Goal: Task Accomplishment & Management: Manage account settings

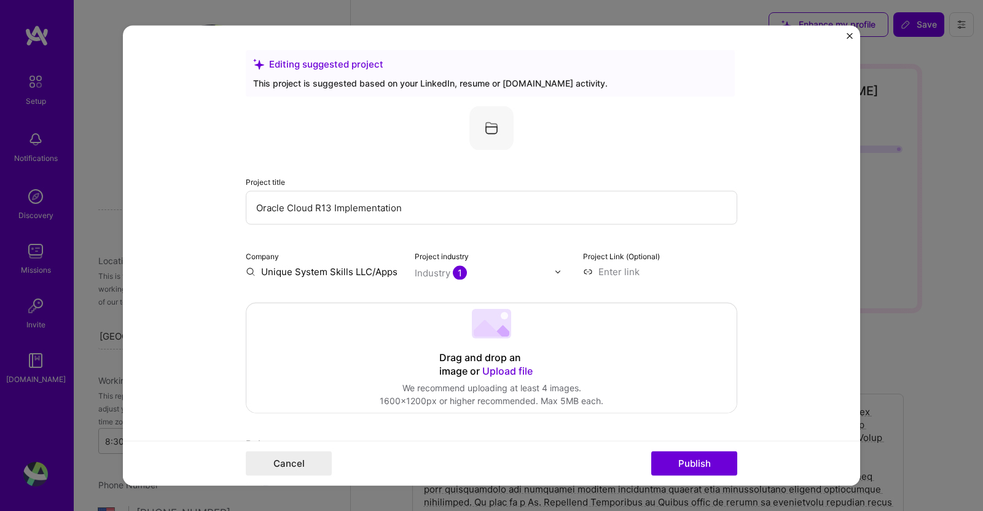
select select "US"
select select "Right Now"
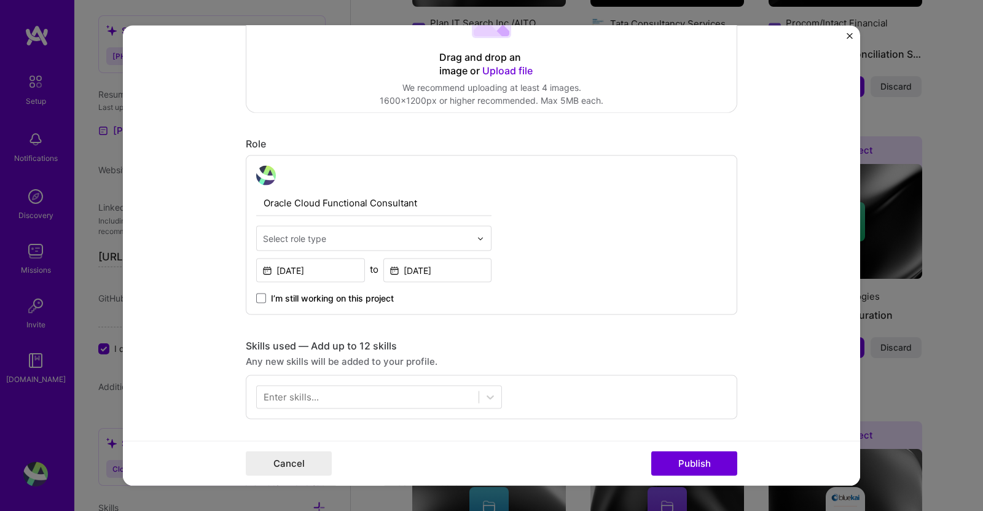
scroll to position [343, 0]
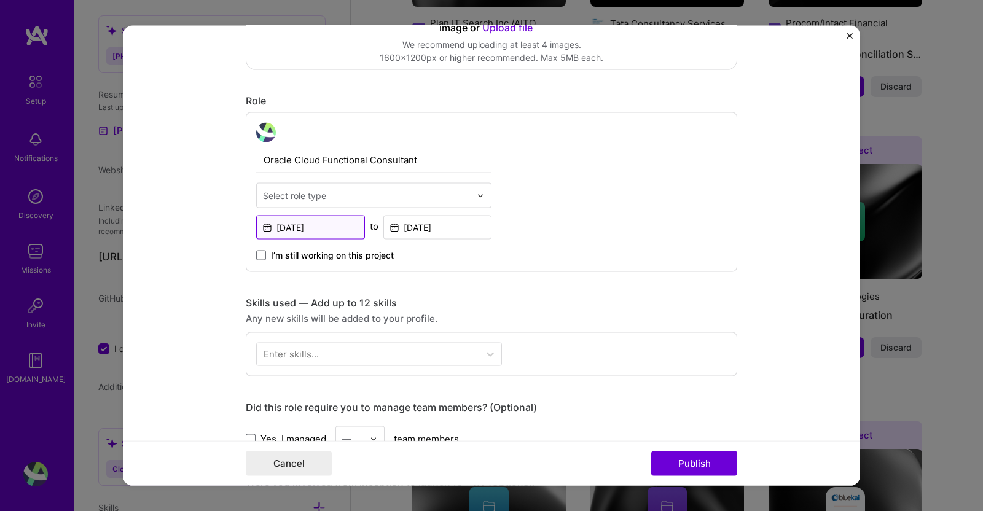
click at [330, 227] on input "[DATE]" at bounding box center [310, 228] width 109 height 24
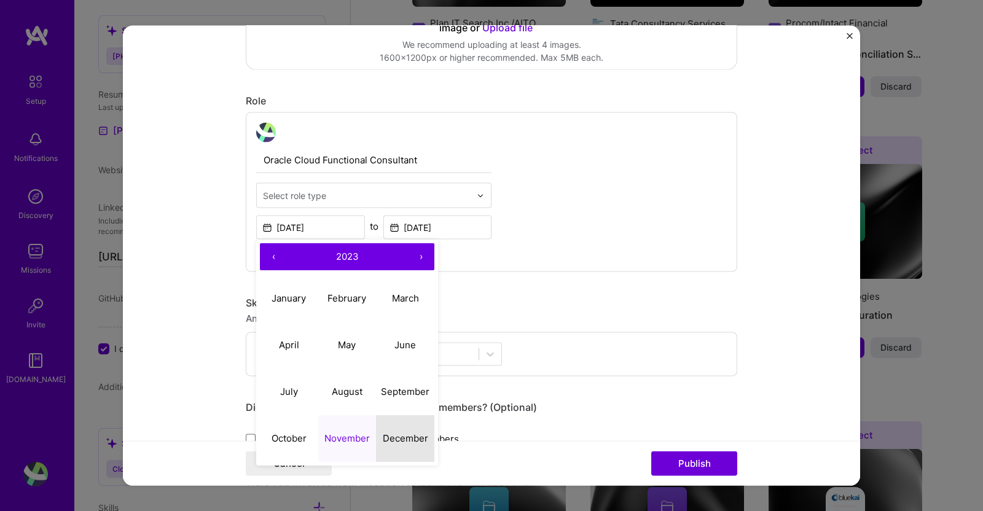
click at [404, 439] on abbr "December" at bounding box center [405, 438] width 45 height 12
type input "[DATE]"
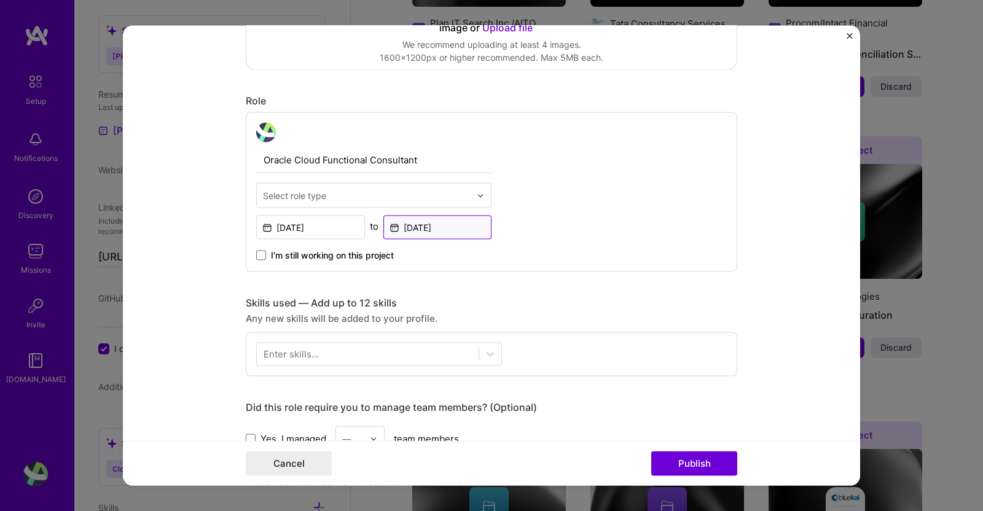
click at [454, 226] on input "[DATE]" at bounding box center [437, 228] width 109 height 24
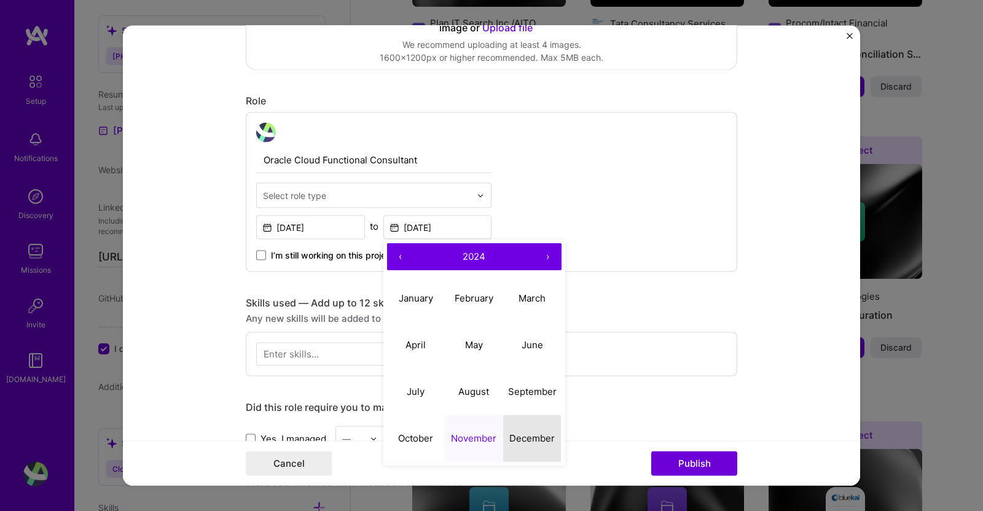
click at [523, 440] on abbr "December" at bounding box center [531, 438] width 45 height 12
type input "[DATE]"
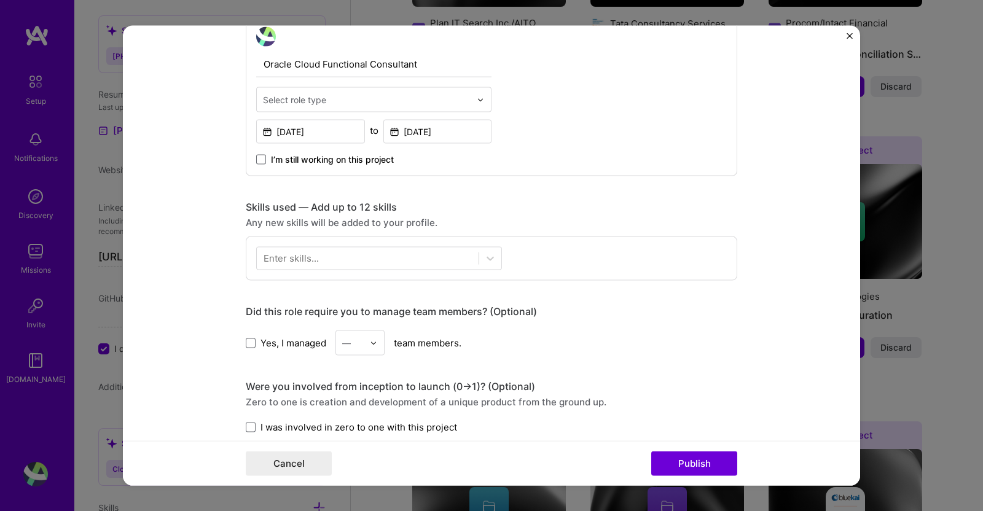
scroll to position [458, 0]
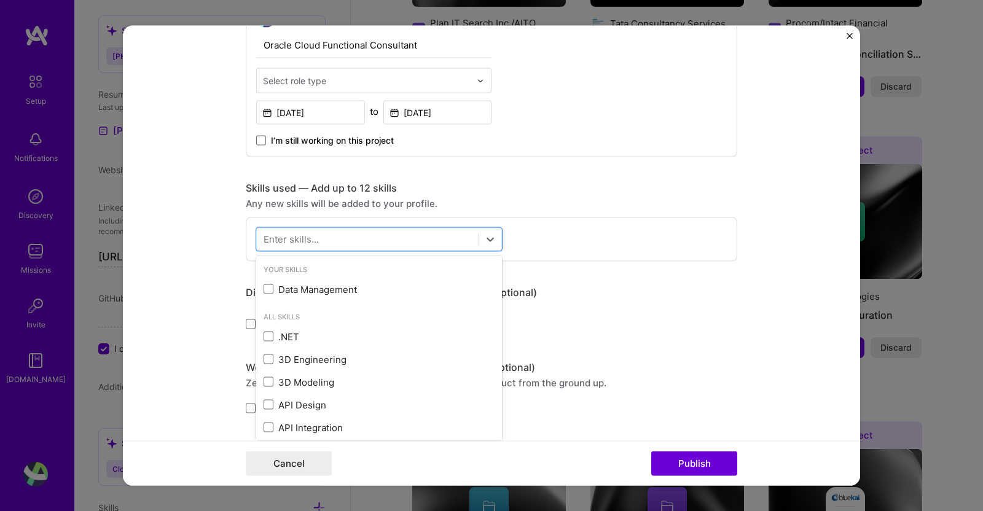
click at [412, 240] on div at bounding box center [368, 239] width 222 height 20
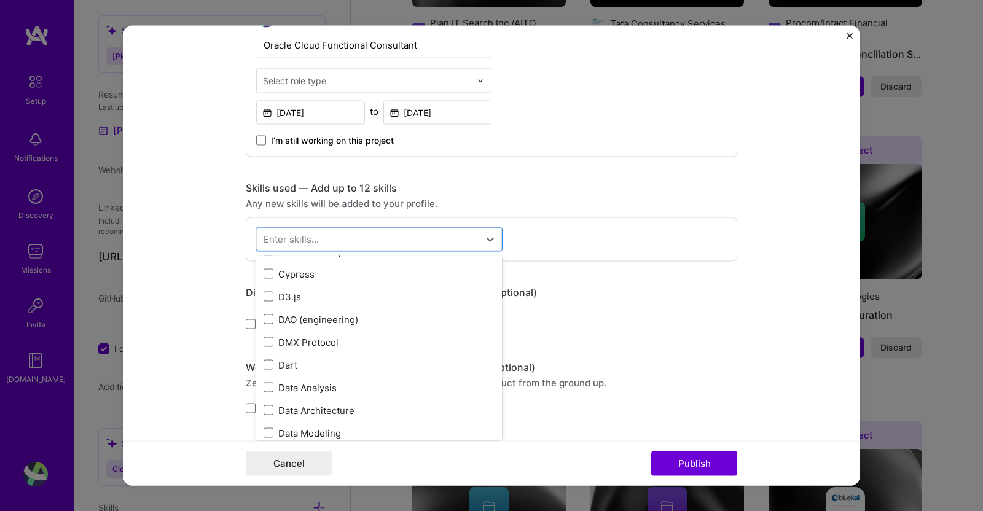
scroll to position [1941, 0]
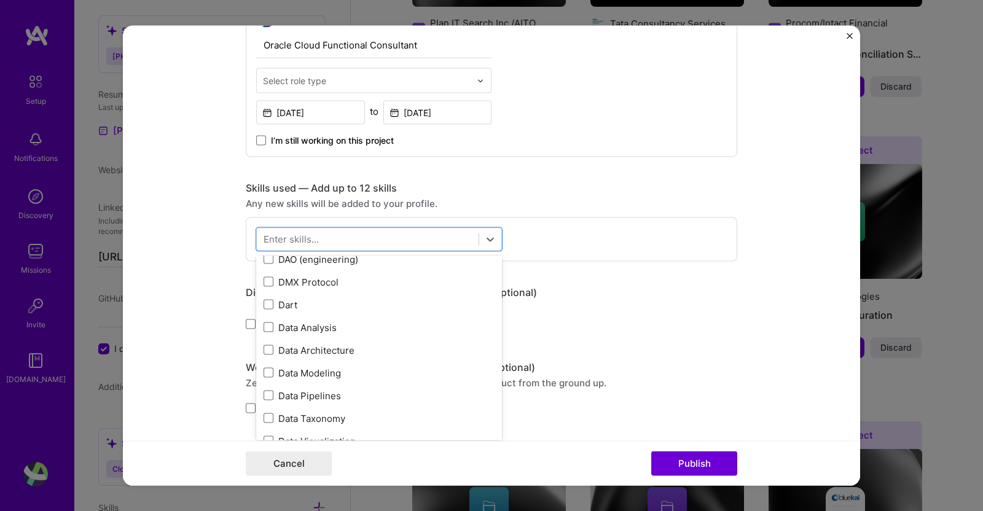
click at [327, 375] on div "Data Modeling" at bounding box center [379, 372] width 231 height 13
click at [775, 285] on form "Editing suggested project This project is suggested based on your LinkedIn, res…" at bounding box center [491, 256] width 737 height 460
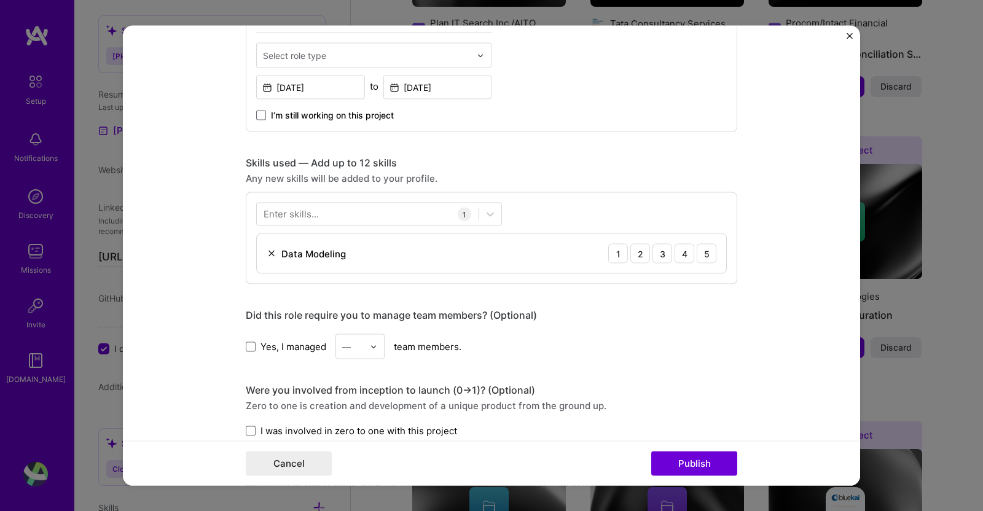
scroll to position [537, 0]
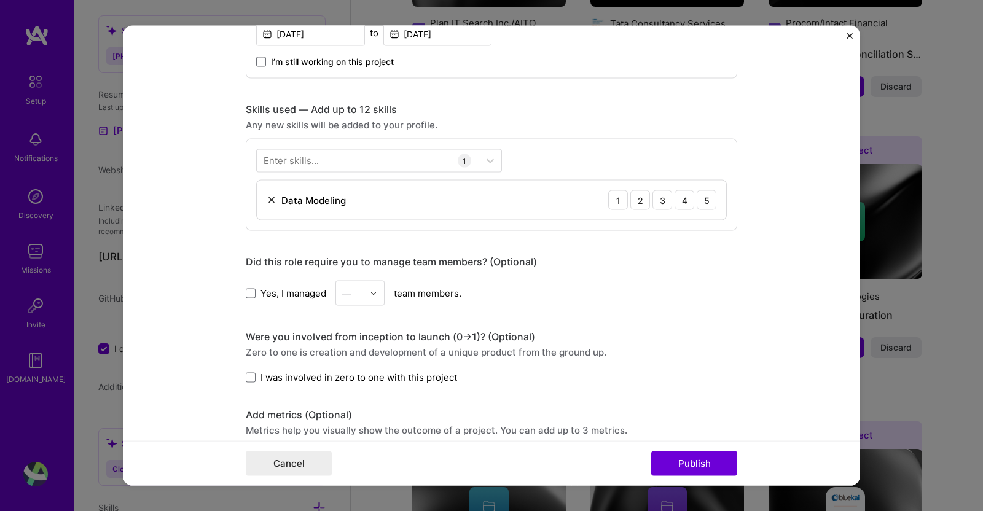
click at [247, 291] on span at bounding box center [251, 293] width 10 height 10
click at [0, 0] on input "Yes, I managed" at bounding box center [0, 0] width 0 height 0
click at [248, 291] on icon at bounding box center [251, 293] width 6 height 5
click at [0, 0] on input "Yes, I managed" at bounding box center [0, 0] width 0 height 0
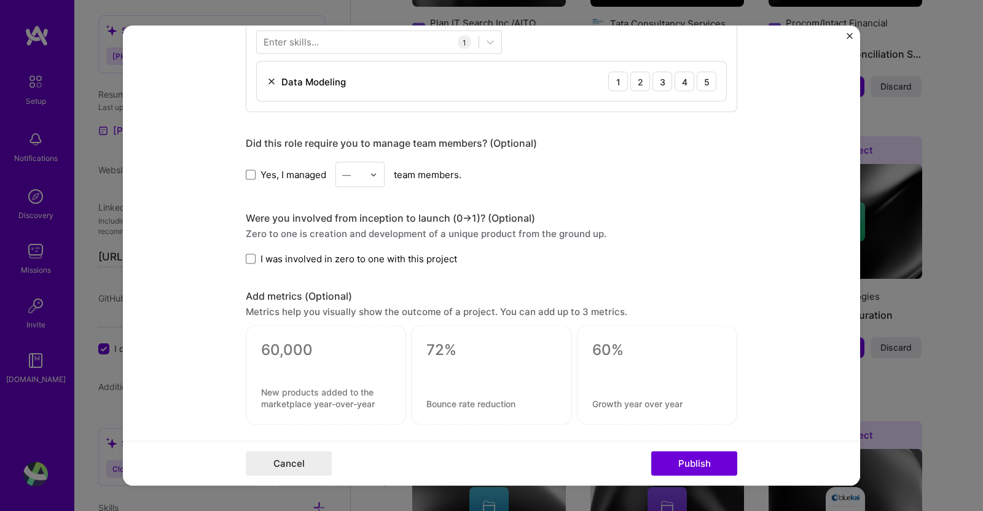
scroll to position [668, 0]
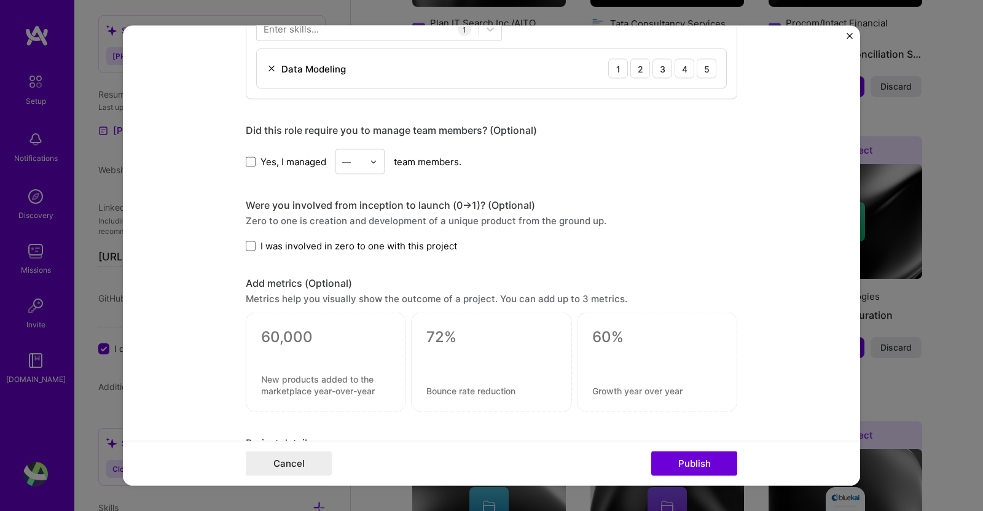
click at [248, 246] on span at bounding box center [251, 246] width 10 height 10
click at [0, 0] on input "I was involved in zero to one with this project" at bounding box center [0, 0] width 0 height 0
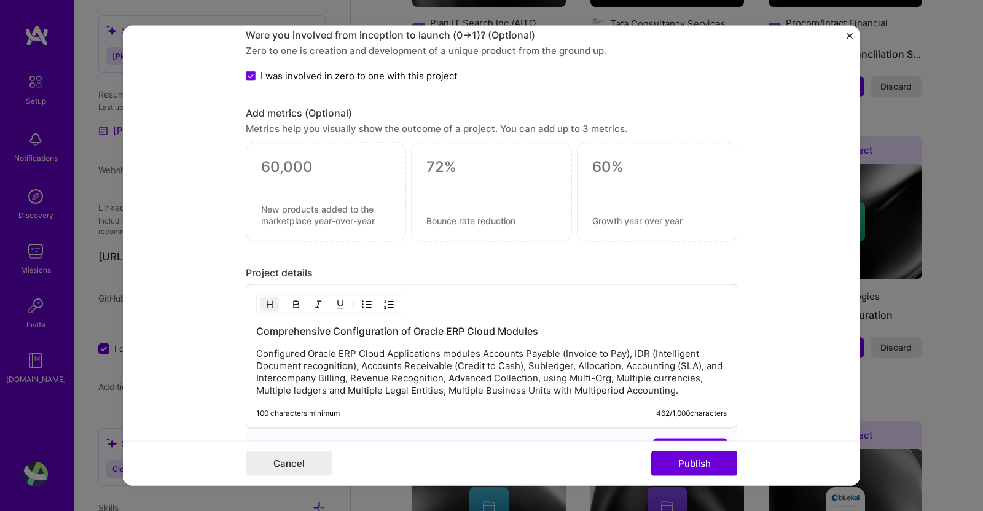
scroll to position [896, 0]
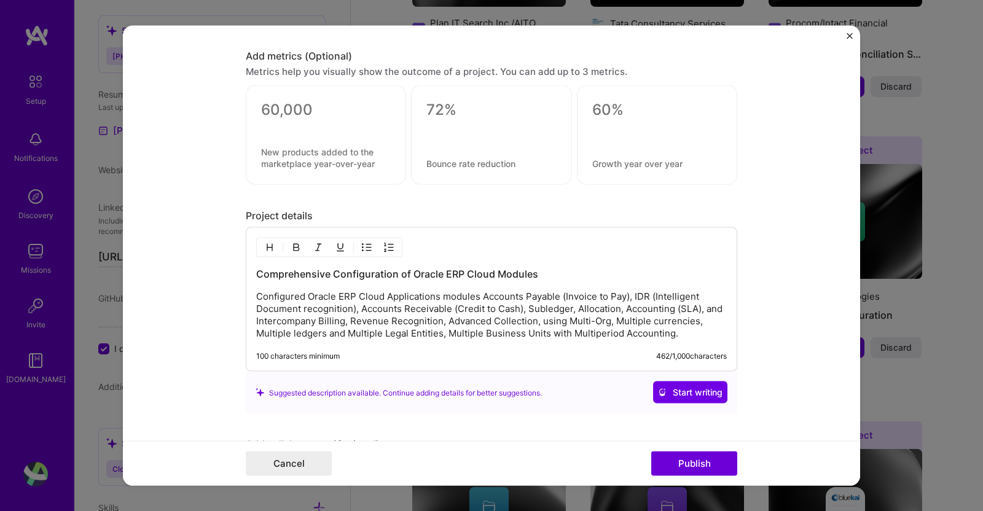
click at [477, 327] on p "Configured Oracle ERP Cloud Applications modules Accounts Payable (Invoice to P…" at bounding box center [491, 315] width 471 height 49
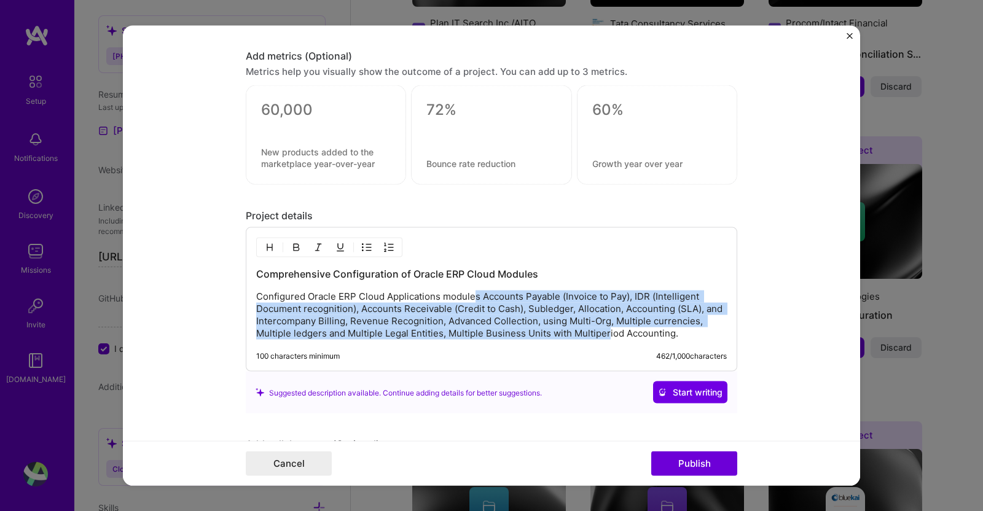
drag, startPoint x: 466, startPoint y: 289, endPoint x: 601, endPoint y: 327, distance: 140.9
click at [601, 327] on p "Configured Oracle ERP Cloud Applications modules Accounts Payable (Invoice to P…" at bounding box center [491, 315] width 471 height 49
click at [504, 319] on p "Configured Oracle ERP Cloud Applications modules Accounts Payable (Invoice to P…" at bounding box center [491, 315] width 471 height 49
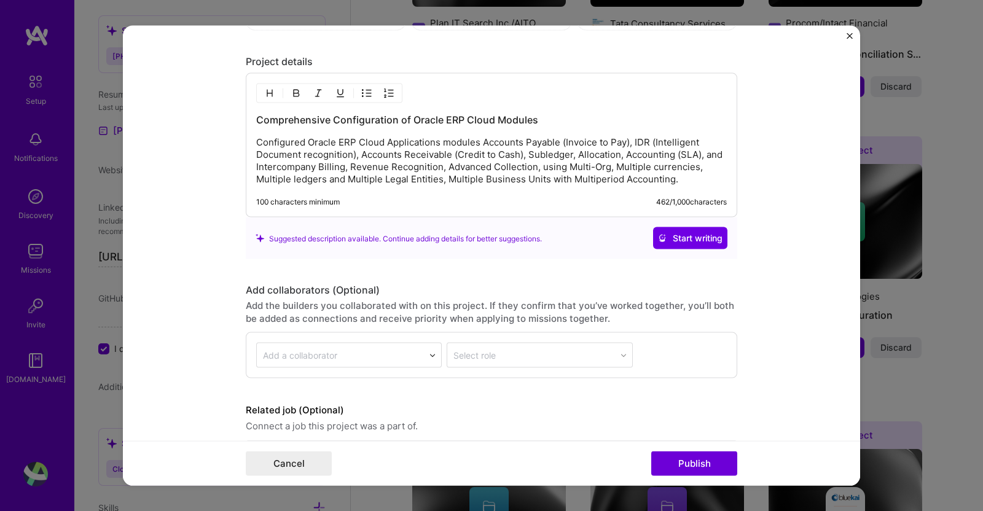
scroll to position [1095, 0]
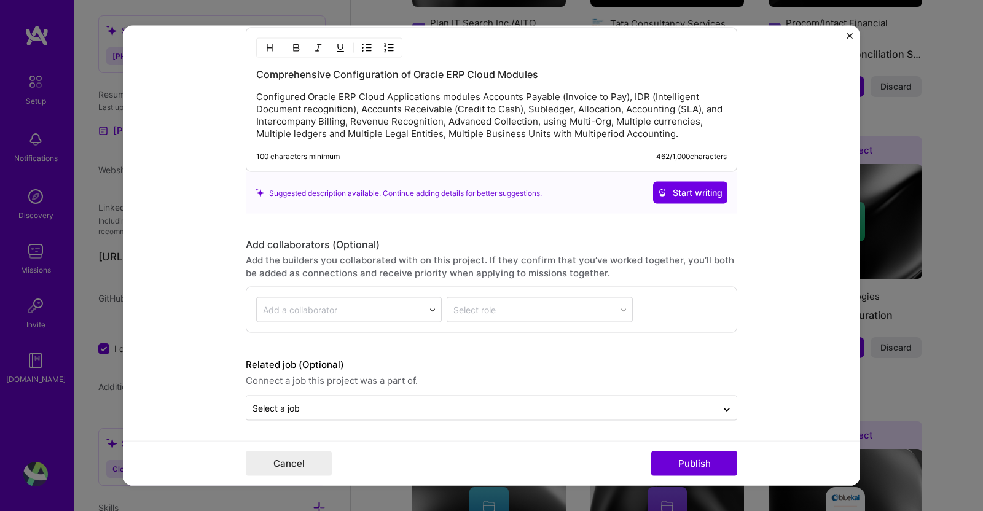
click at [722, 405] on icon at bounding box center [727, 410] width 10 height 12
click at [695, 402] on input "text" at bounding box center [482, 408] width 458 height 13
type input "Consultant"
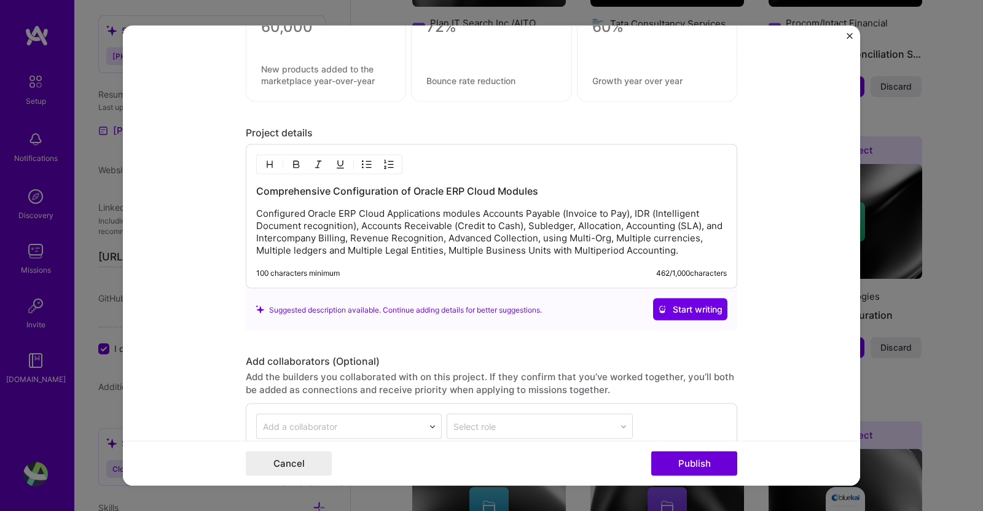
click at [692, 251] on p "Configured Oracle ERP Cloud Applications modules Accounts Payable (Invoice to P…" at bounding box center [491, 232] width 471 height 49
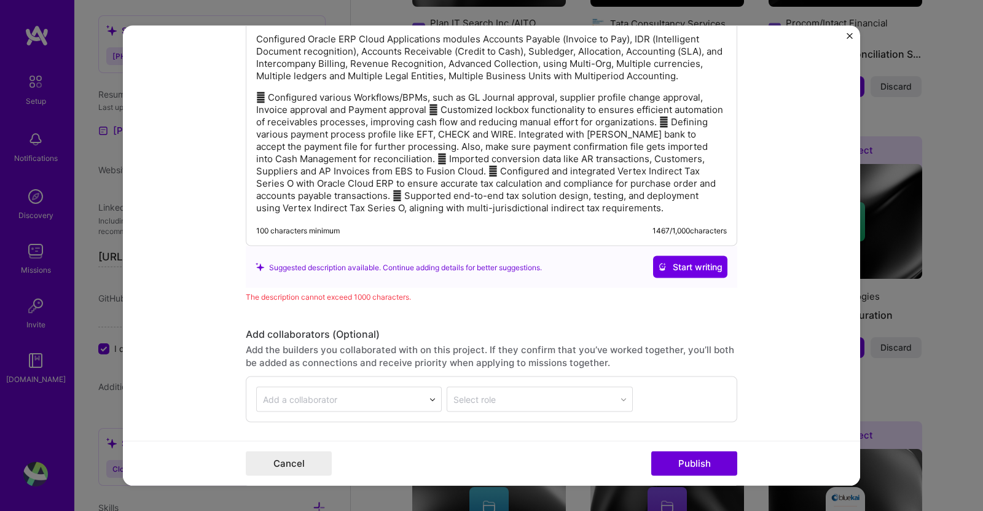
scroll to position [1159, 0]
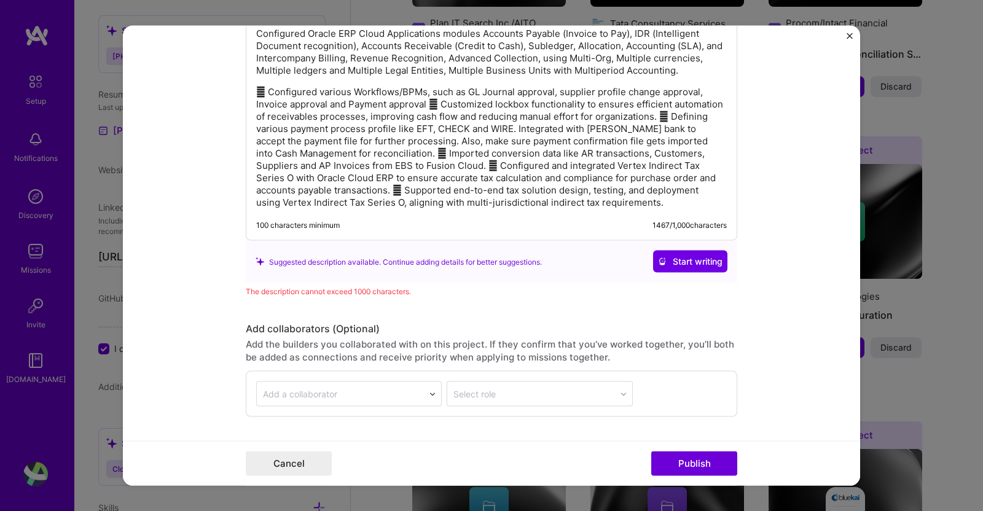
click at [695, 256] on span "Start writing" at bounding box center [690, 262] width 65 height 12
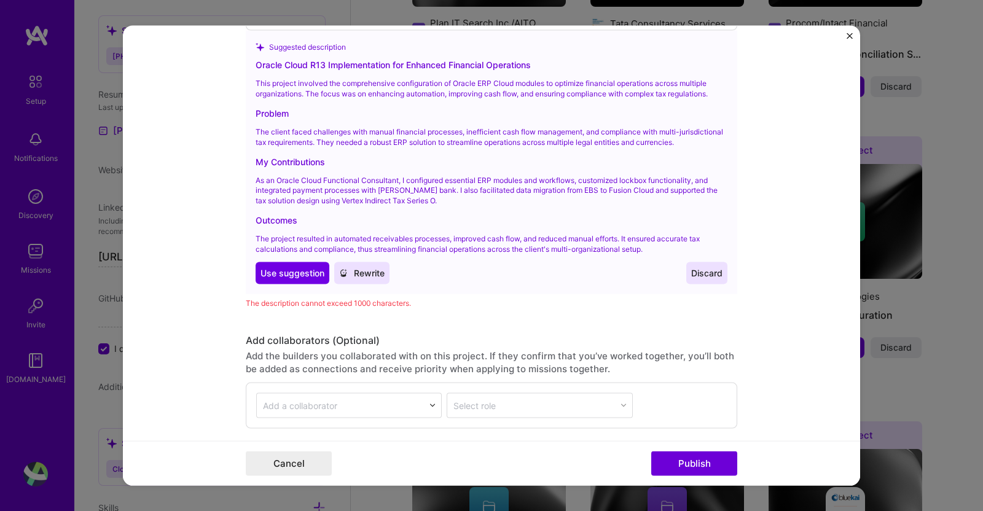
scroll to position [1373, 0]
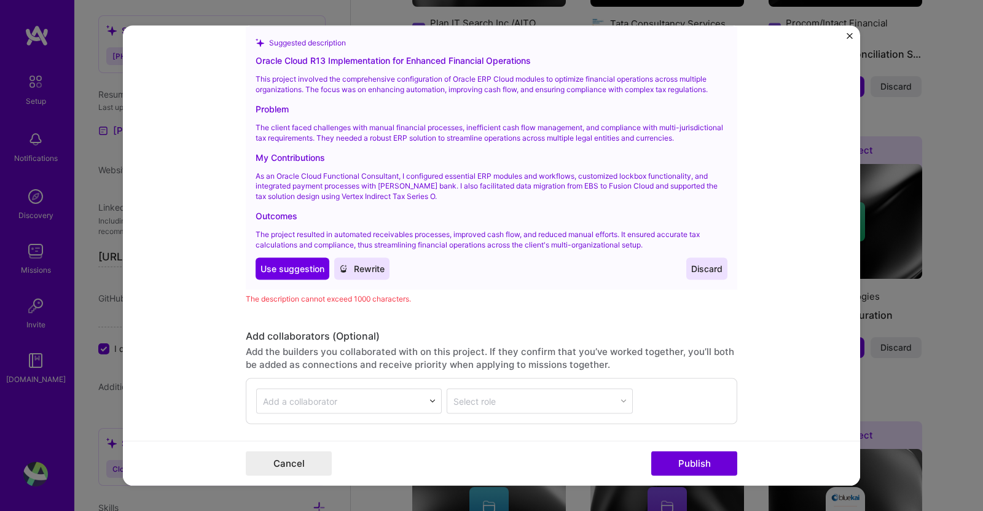
click at [301, 280] on button "Use Use suggestion" at bounding box center [293, 268] width 74 height 22
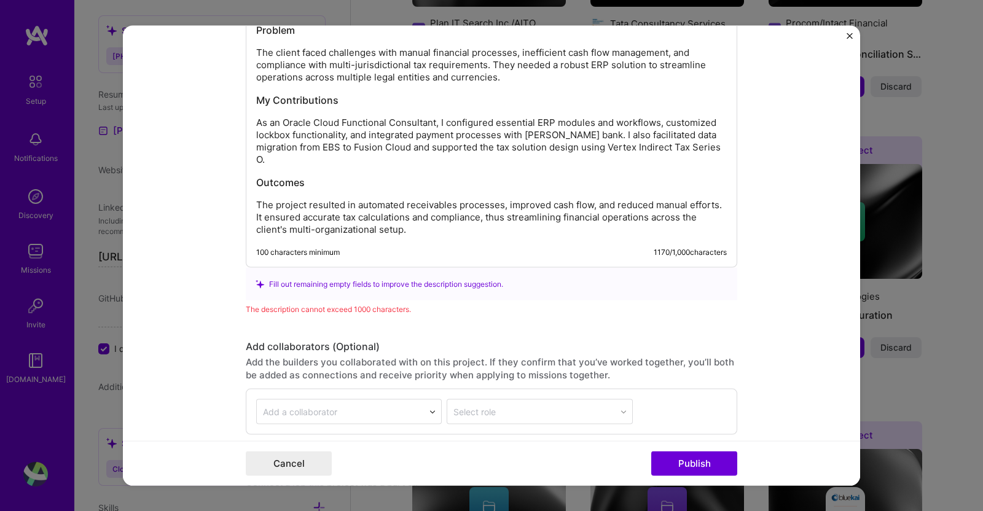
scroll to position [1312, 0]
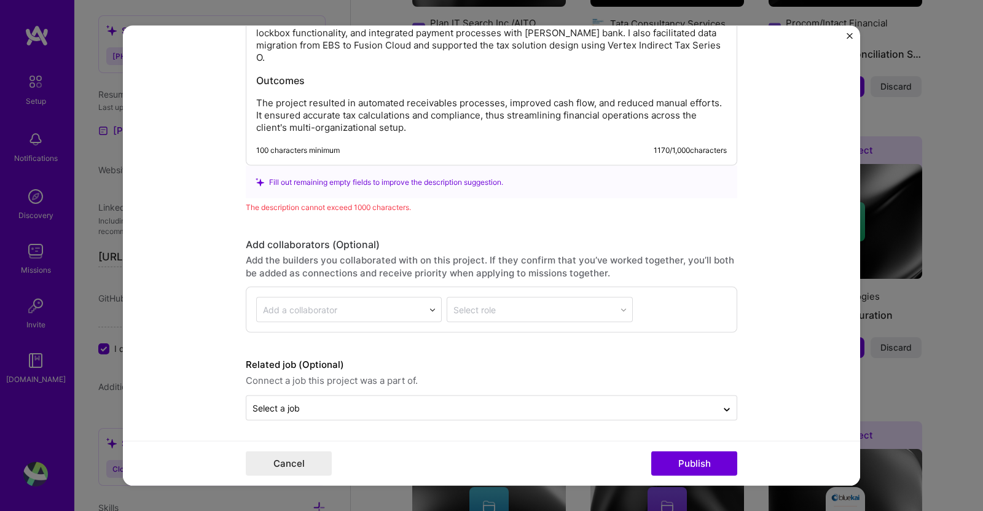
click at [688, 468] on button "Publish" at bounding box center [694, 463] width 86 height 25
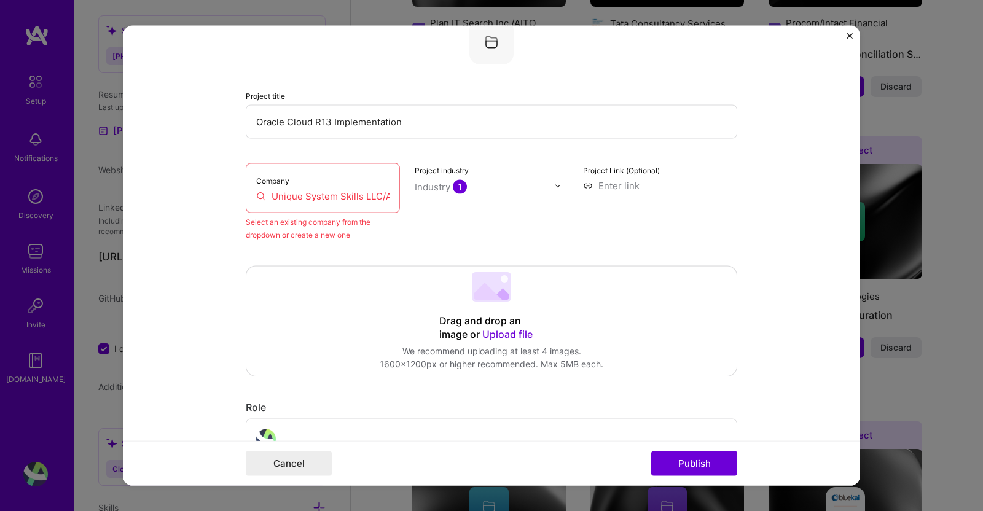
scroll to position [80, 0]
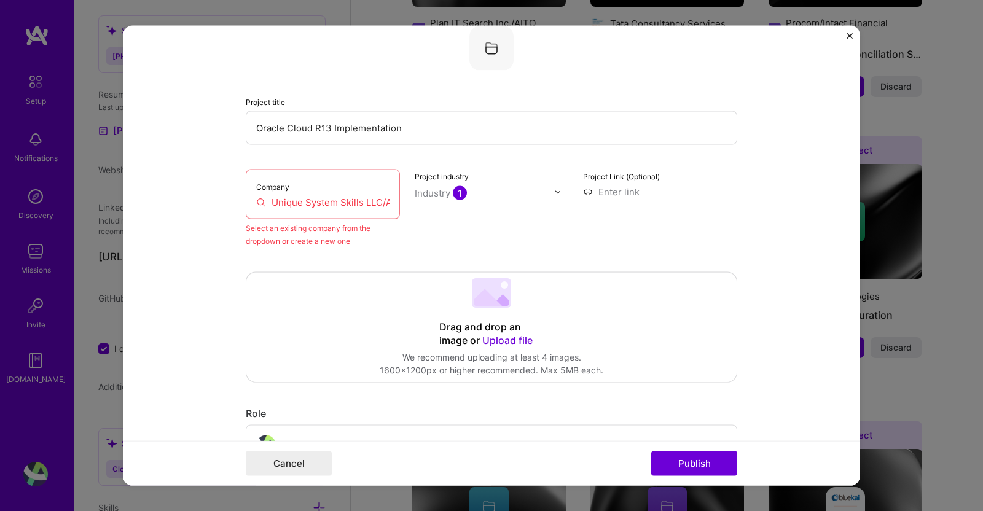
click at [354, 208] on div "Company Unique System Skills LLC/Apps Associates" at bounding box center [323, 195] width 154 height 50
click at [354, 205] on input "Unique System Skills LLC/Apps Associates" at bounding box center [322, 202] width 133 height 13
drag, startPoint x: 377, startPoint y: 199, endPoint x: 218, endPoint y: 203, distance: 159.2
click at [218, 203] on form "Editing suggested project This project is suggested based on your LinkedIn, res…" at bounding box center [491, 256] width 737 height 460
paste input "[URL][DOMAIN_NAME]"
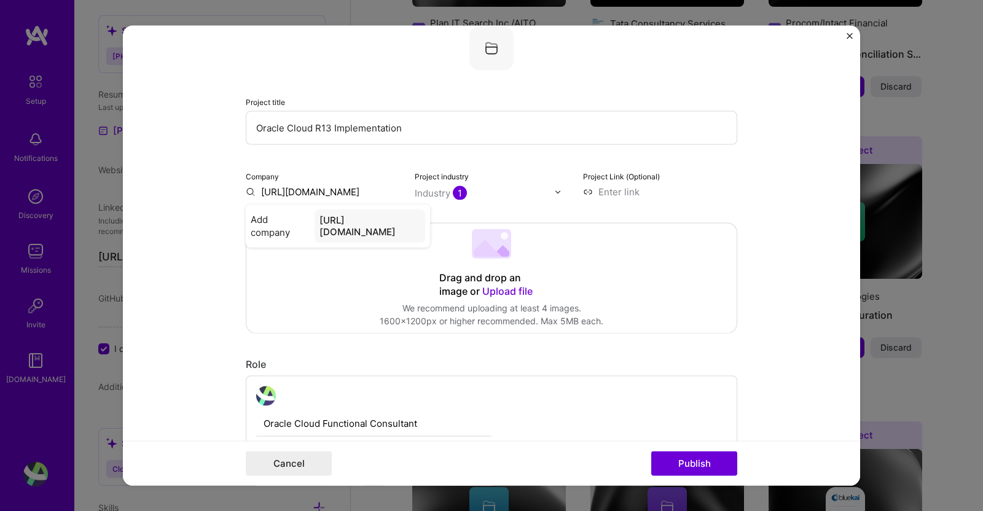
type input "[URL][DOMAIN_NAME]"
click at [392, 222] on div "[URL][DOMAIN_NAME]" at bounding box center [370, 225] width 111 height 33
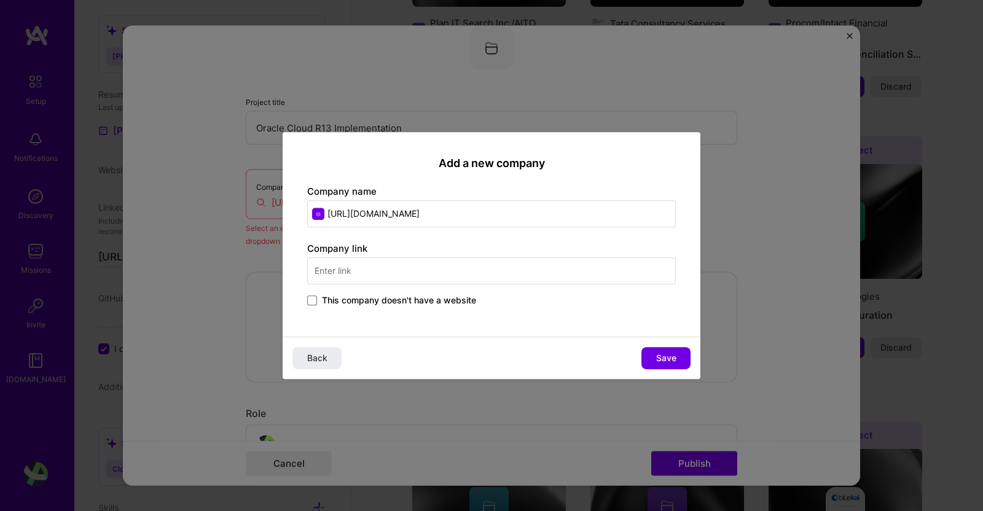
click at [515, 268] on input "text" at bounding box center [491, 270] width 369 height 27
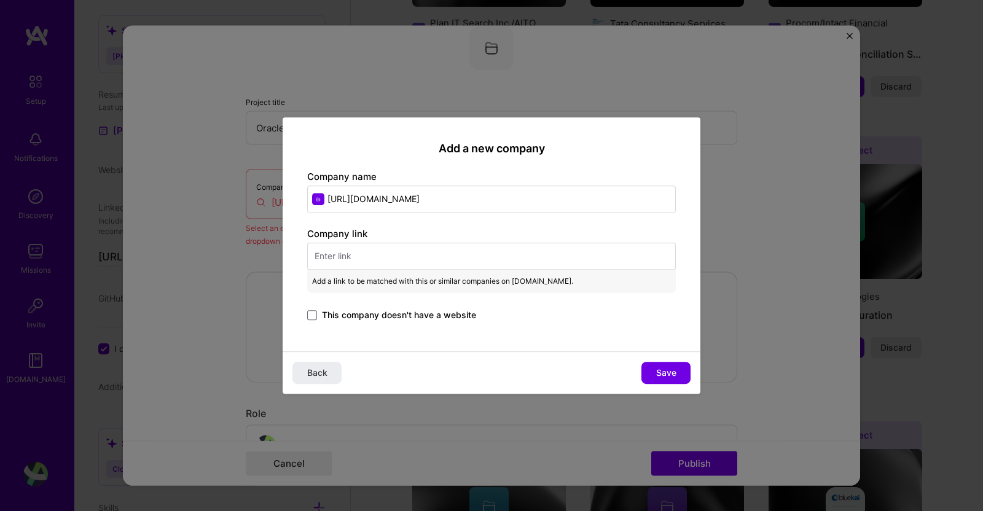
paste input "[URL][DOMAIN_NAME]"
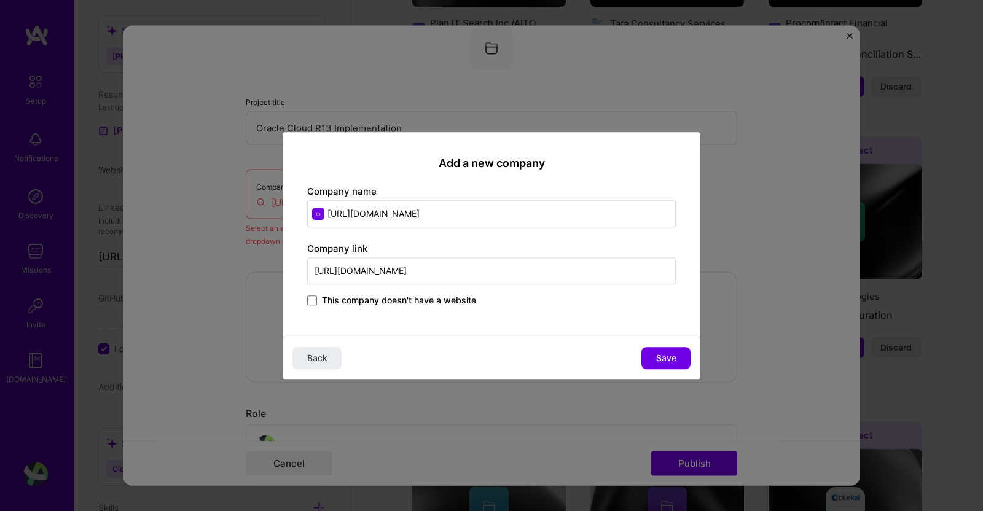
type input "[URL][DOMAIN_NAME]"
drag, startPoint x: 504, startPoint y: 211, endPoint x: 123, endPoint y: 214, distance: 380.9
click at [123, 214] on div "Add a new company Company name [URL][DOMAIN_NAME] Company link [URL][DOMAIN_NAM…" at bounding box center [491, 255] width 983 height 511
paste input "Unique System Skills LLC"
type input "Unique System Skills LLC"
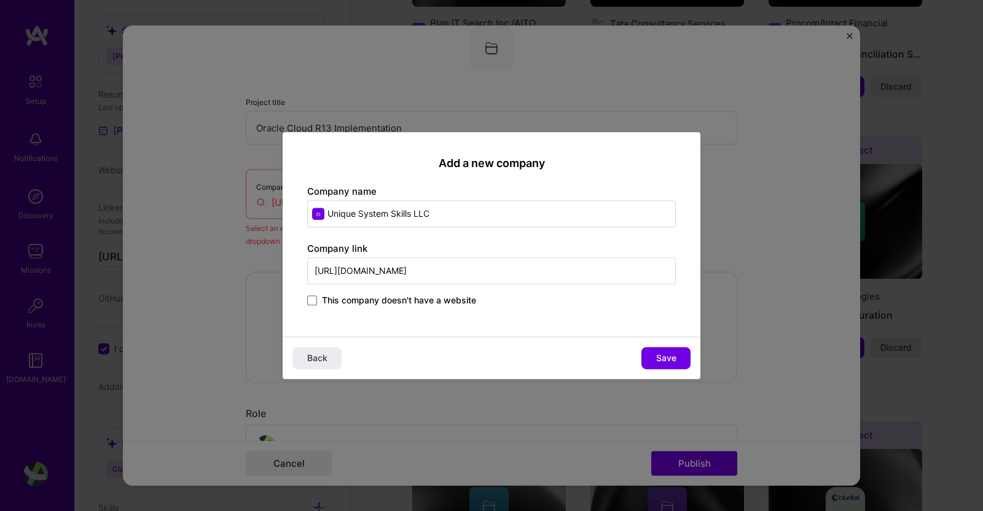
click at [675, 358] on span "Save" at bounding box center [666, 358] width 20 height 12
type input "Unique System Skills LLC"
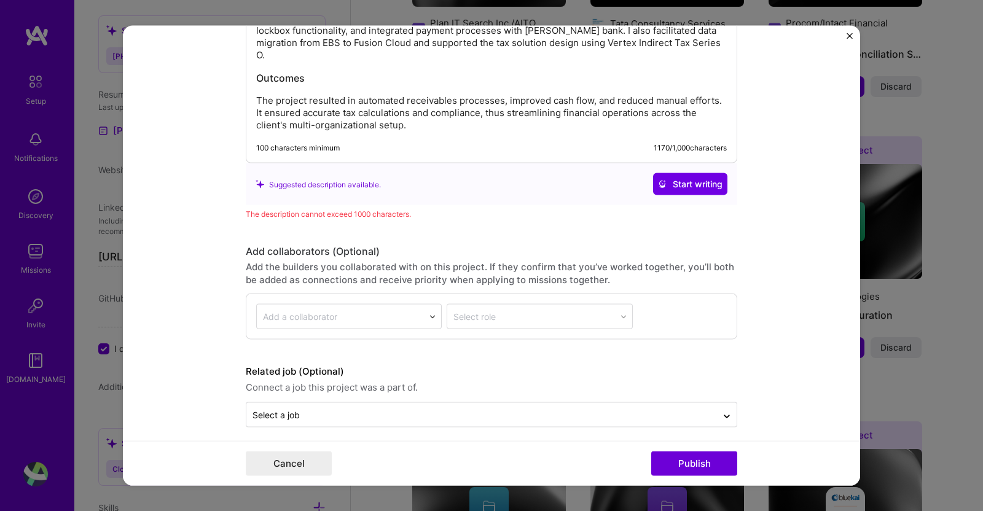
scroll to position [1352, 0]
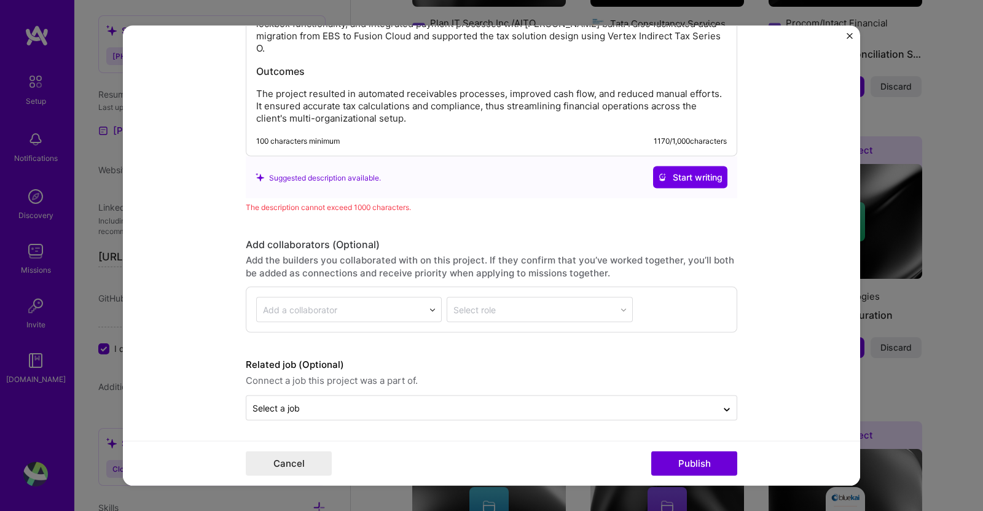
click at [685, 466] on button "Publish" at bounding box center [694, 463] width 86 height 25
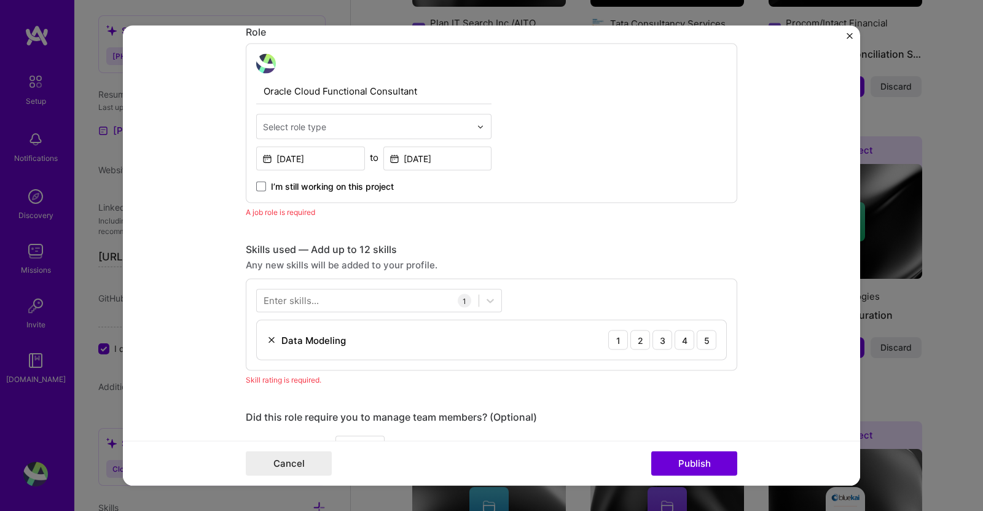
scroll to position [412, 0]
click at [461, 121] on input "text" at bounding box center [367, 127] width 208 height 13
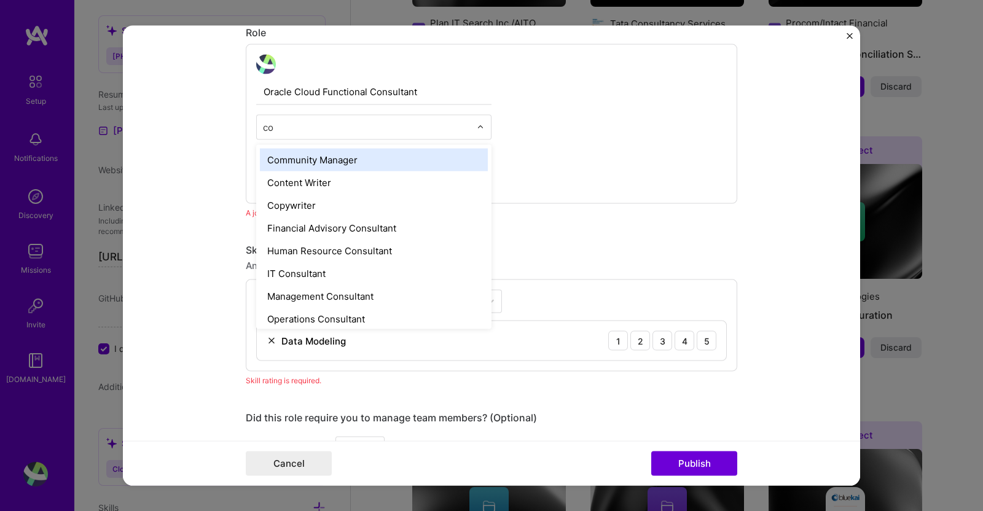
type input "con"
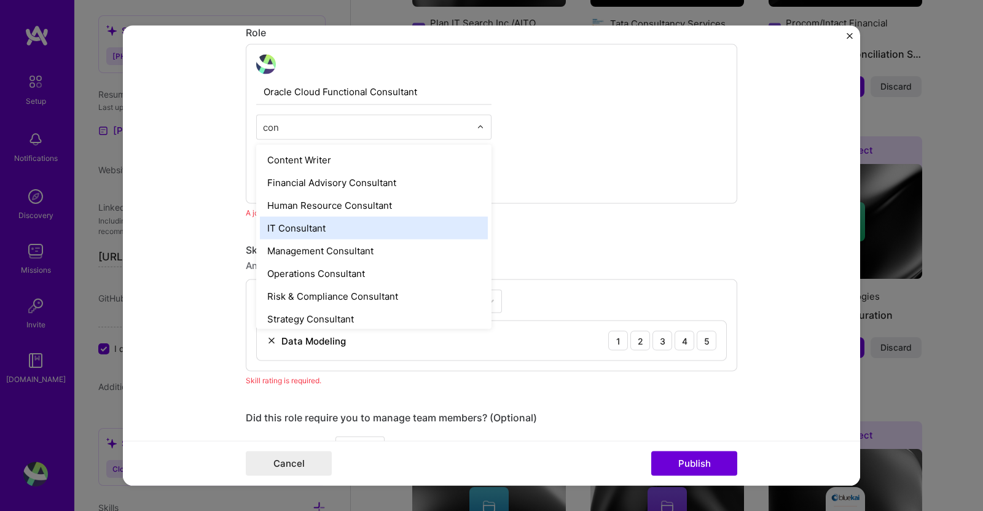
click at [347, 232] on div "IT Consultant" at bounding box center [374, 228] width 228 height 23
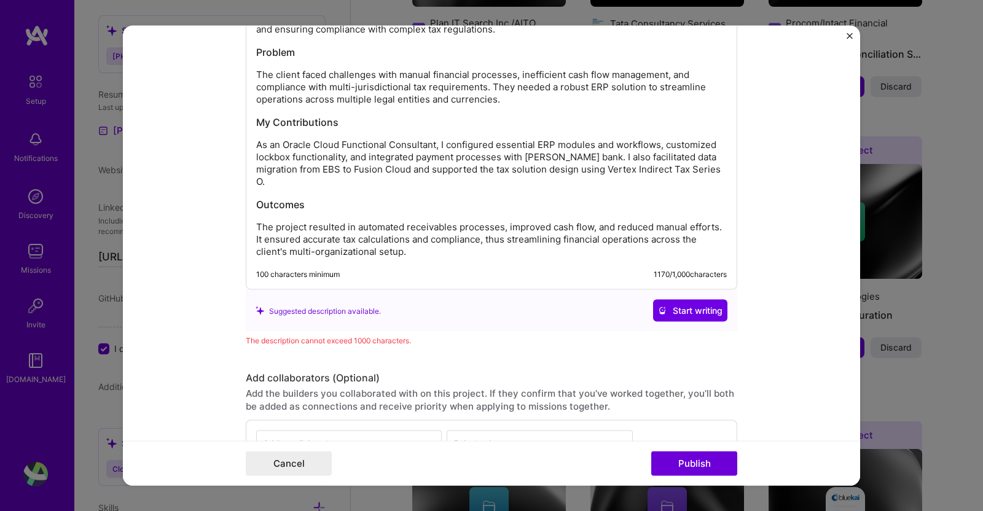
scroll to position [1194, 0]
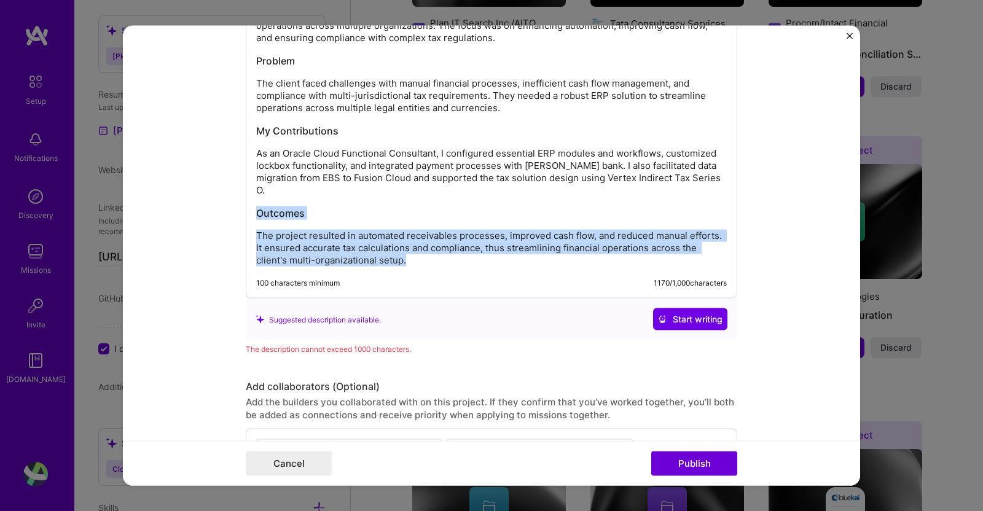
drag, startPoint x: 252, startPoint y: 206, endPoint x: 495, endPoint y: 259, distance: 248.2
click at [495, 259] on div "Oracle Cloud R13 Implementation for Enhanced Financial Operations This project …" at bounding box center [491, 125] width 471 height 283
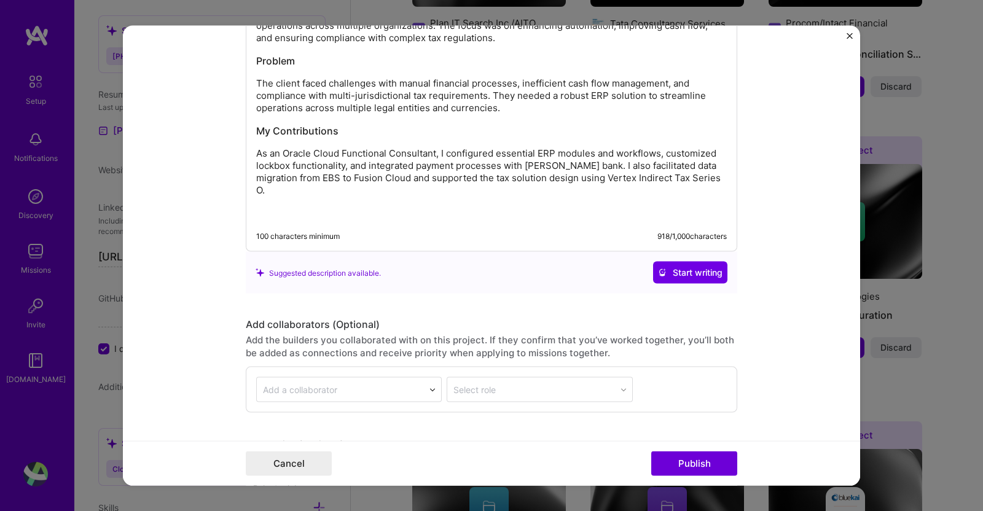
scroll to position [1274, 0]
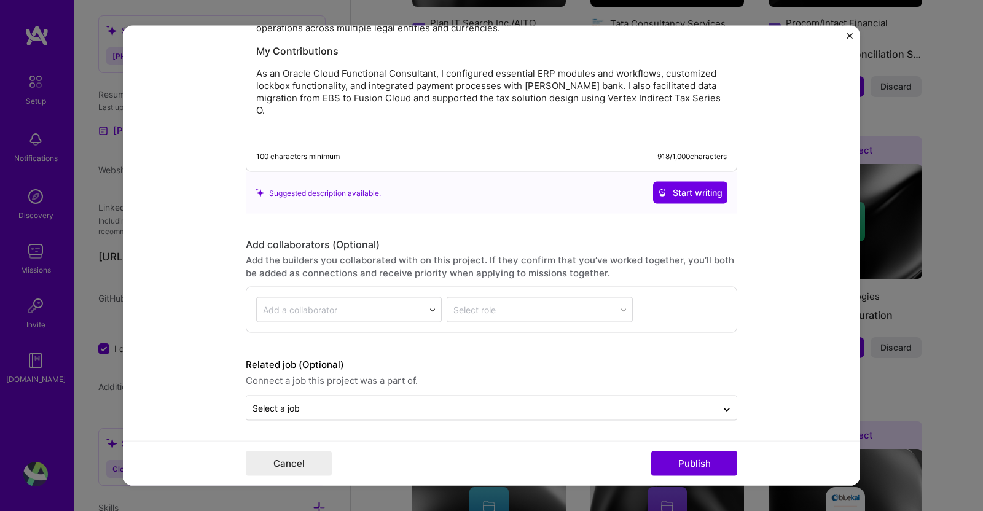
click at [692, 464] on button "Publish" at bounding box center [694, 463] width 86 height 25
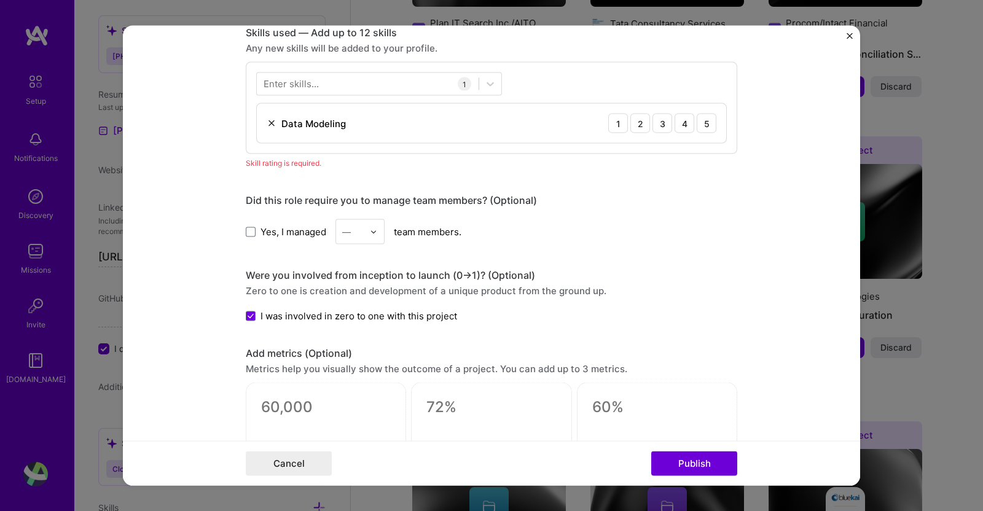
scroll to position [613, 0]
click at [676, 120] on div "4" at bounding box center [685, 124] width 20 height 20
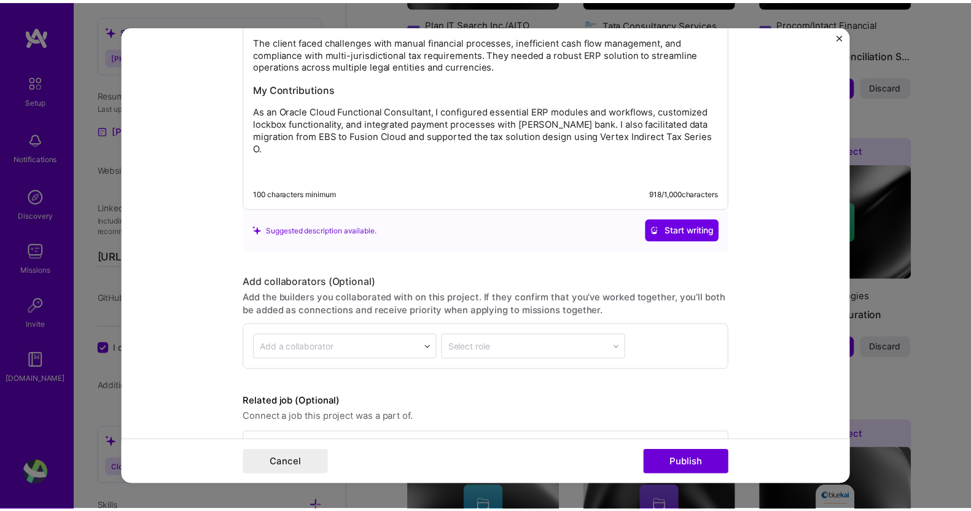
scroll to position [1259, 0]
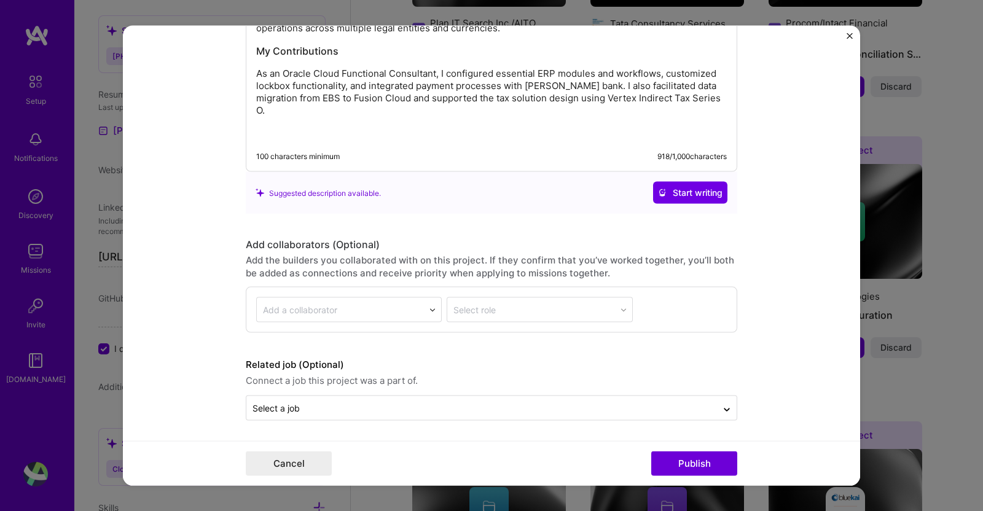
click at [683, 463] on button "Publish" at bounding box center [694, 463] width 86 height 25
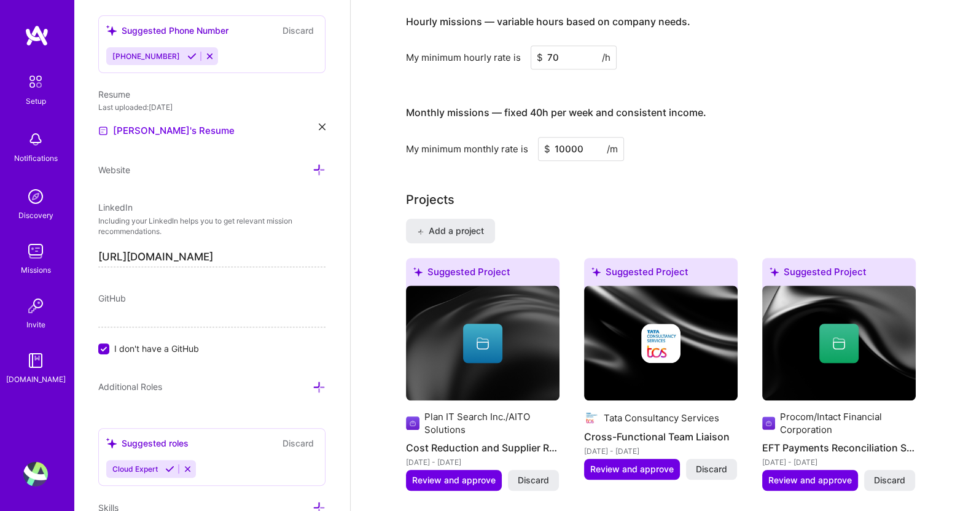
scroll to position [829, 0]
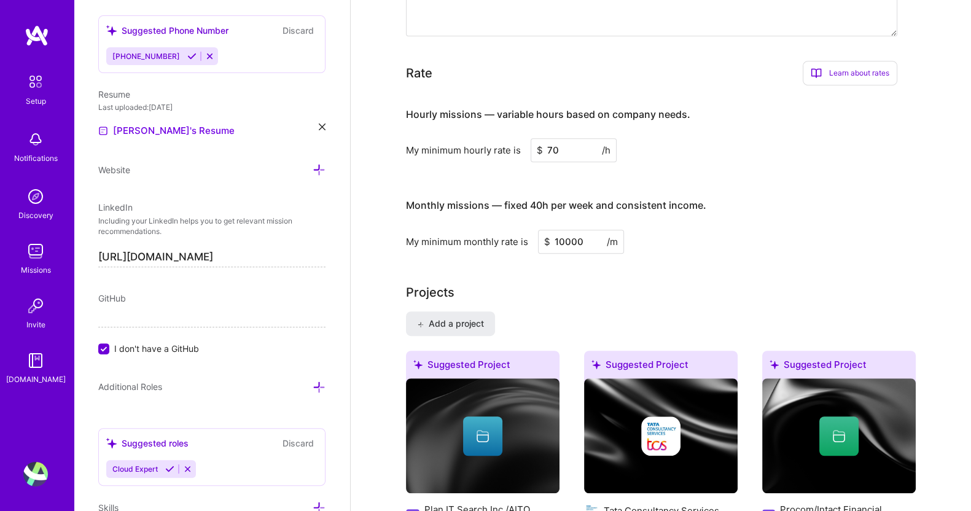
click at [567, 139] on input "70" at bounding box center [574, 150] width 86 height 24
type input "7"
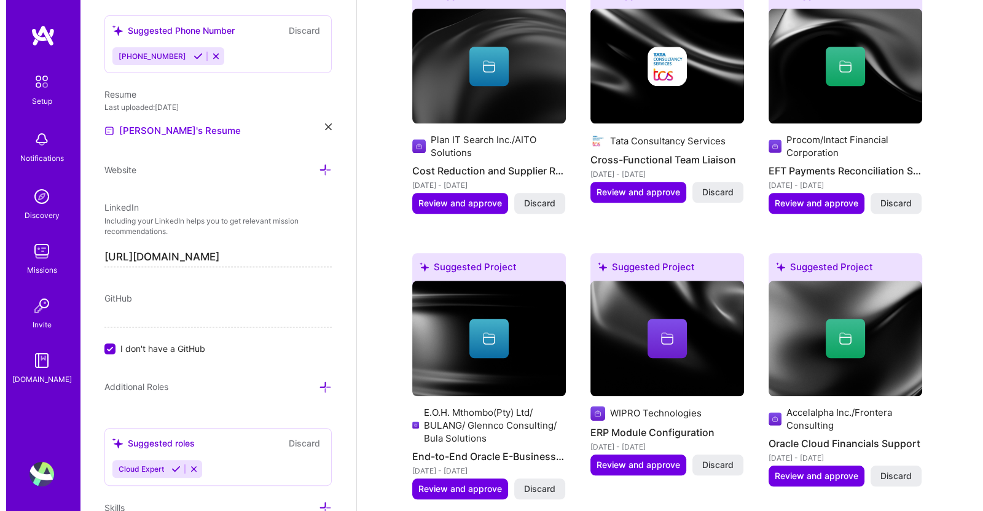
scroll to position [1207, 0]
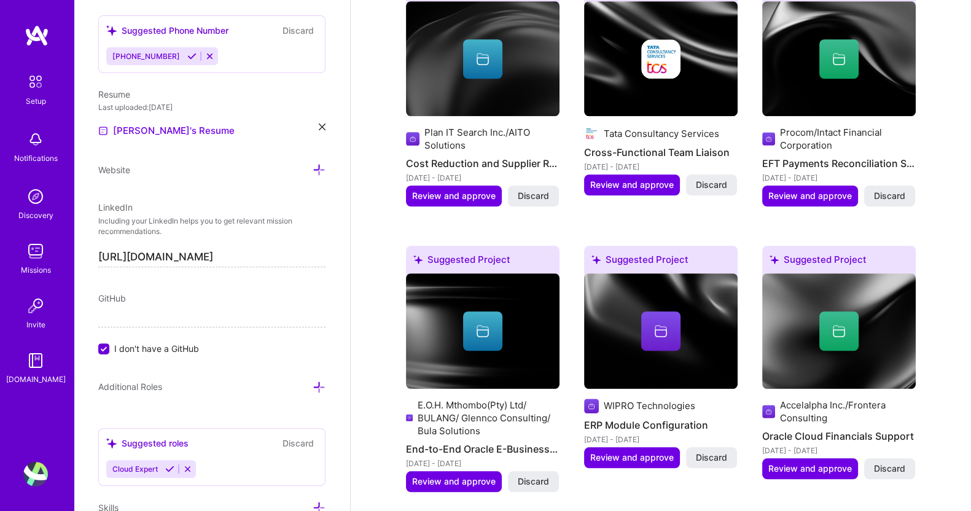
type input "90"
click at [809, 463] on span "Review and approve" at bounding box center [811, 469] width 84 height 12
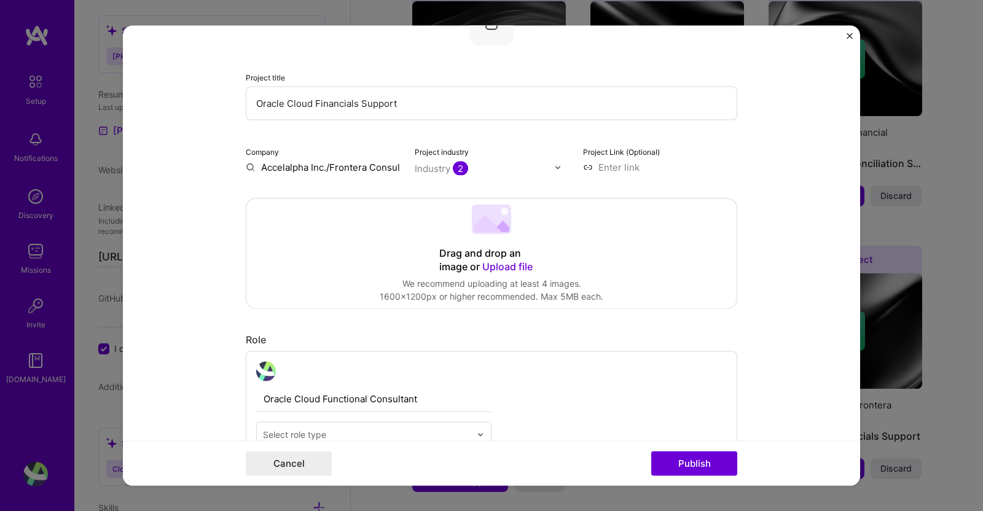
scroll to position [108, 0]
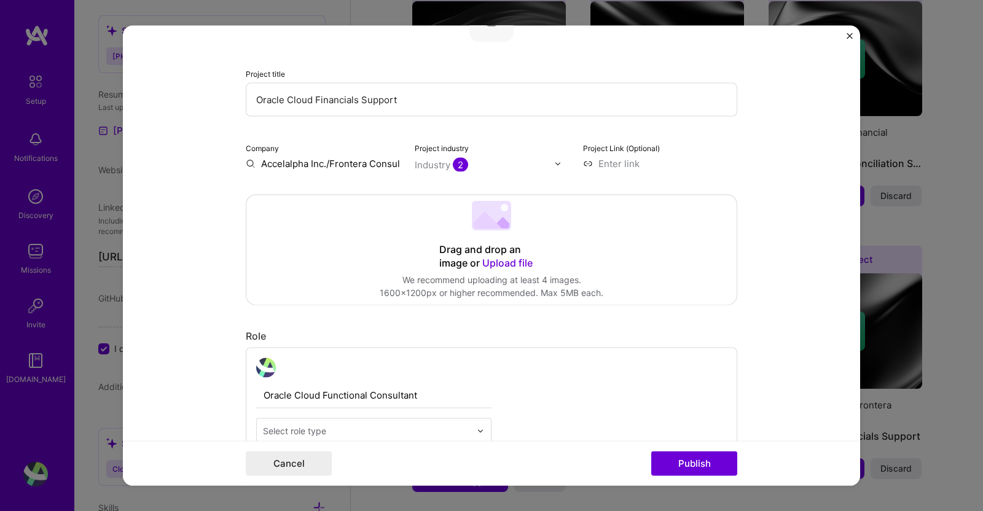
click at [335, 166] on input "Accelalpha Inc./Frontera Consulting" at bounding box center [323, 163] width 154 height 13
drag, startPoint x: 319, startPoint y: 164, endPoint x: 252, endPoint y: 162, distance: 67.6
click at [252, 162] on input "Accelalpha Inc./Frontera Consulting" at bounding box center [323, 163] width 154 height 13
click at [343, 165] on input "Accelalpha Inc./Frontera Consulting" at bounding box center [323, 163] width 154 height 13
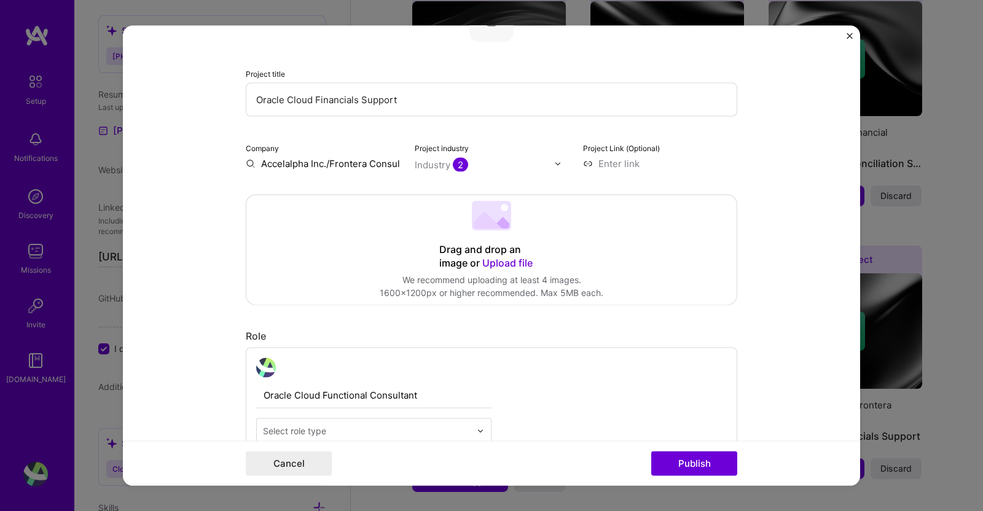
click at [343, 165] on input "Accelalpha Inc./Frontera Consulting" at bounding box center [323, 163] width 154 height 13
type input "Accelalpha Inc./"
click at [320, 194] on div "Accelalpha Inc./" at bounding box center [356, 192] width 82 height 22
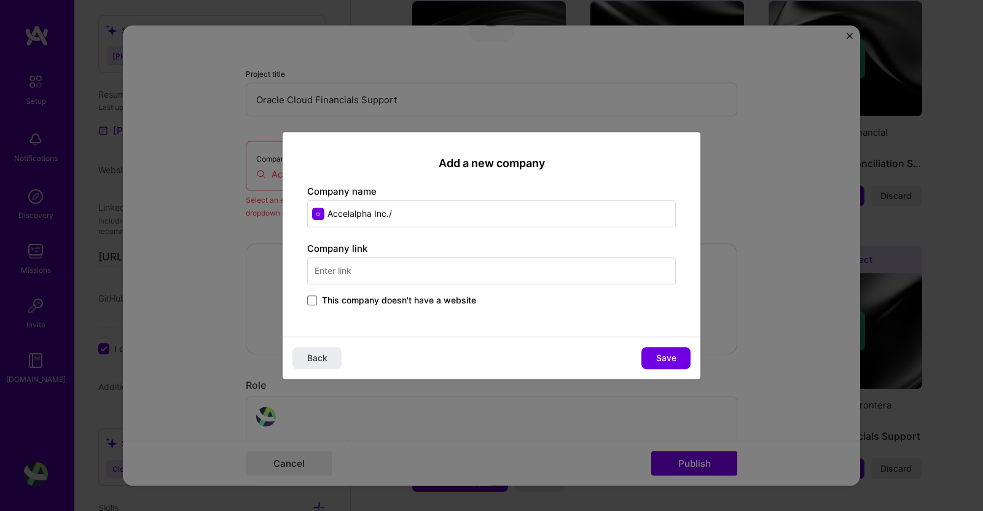
click at [408, 272] on input "text" at bounding box center [491, 270] width 369 height 27
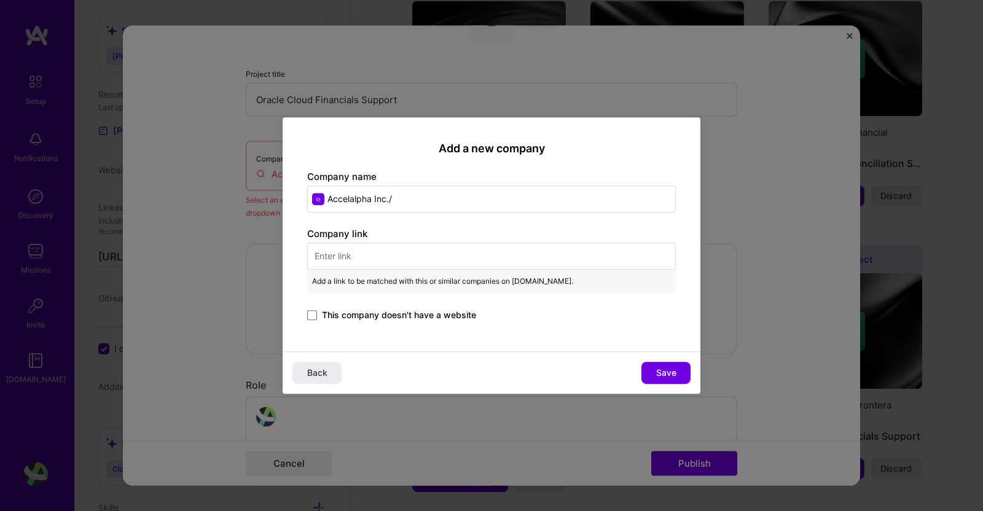
paste input "[URL][DOMAIN_NAME]"
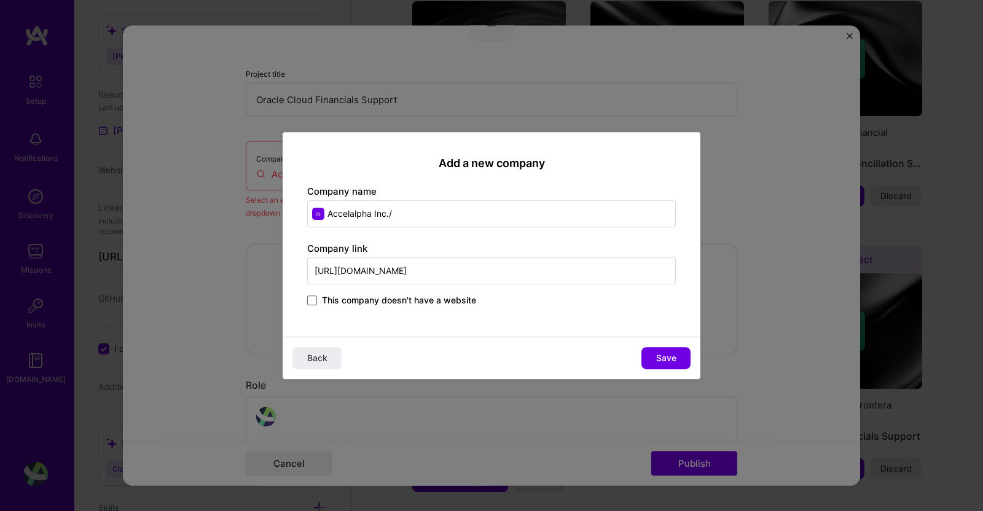
type input "[URL][DOMAIN_NAME]"
click at [445, 211] on input "Accelalpha Inc./" at bounding box center [491, 213] width 369 height 27
type input "Accelalpha Inc."
click at [665, 359] on span "Save" at bounding box center [666, 358] width 20 height 12
type input "Accelalpha Inc."
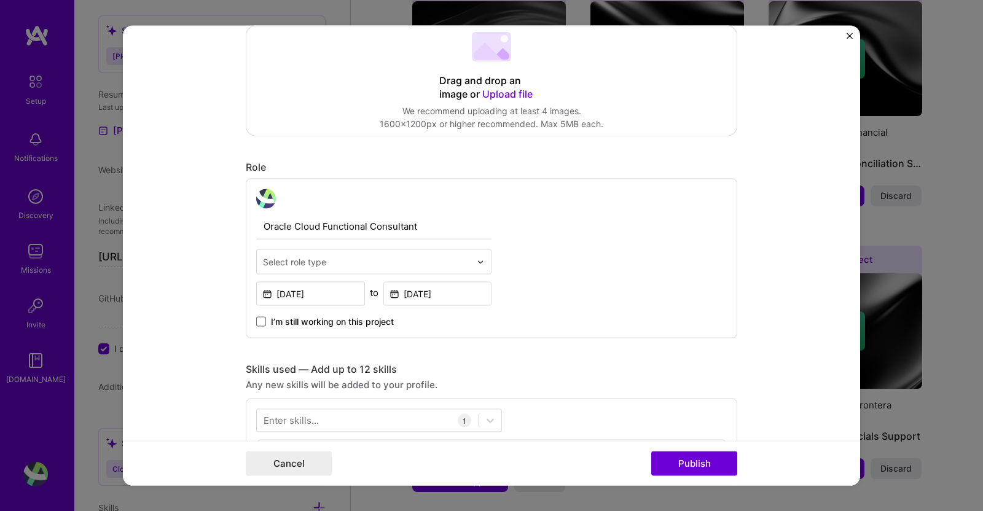
scroll to position [279, 0]
click at [437, 254] on input "text" at bounding box center [367, 260] width 208 height 13
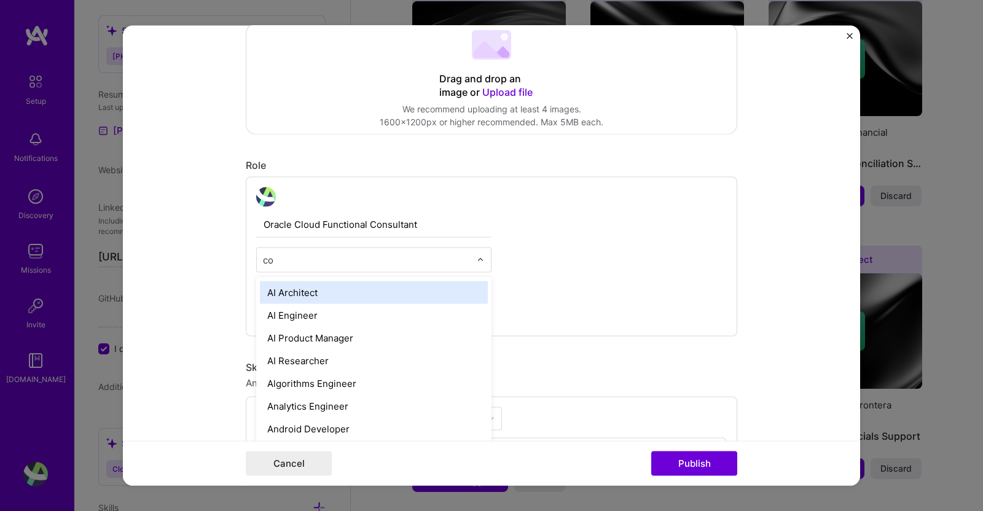
type input "con"
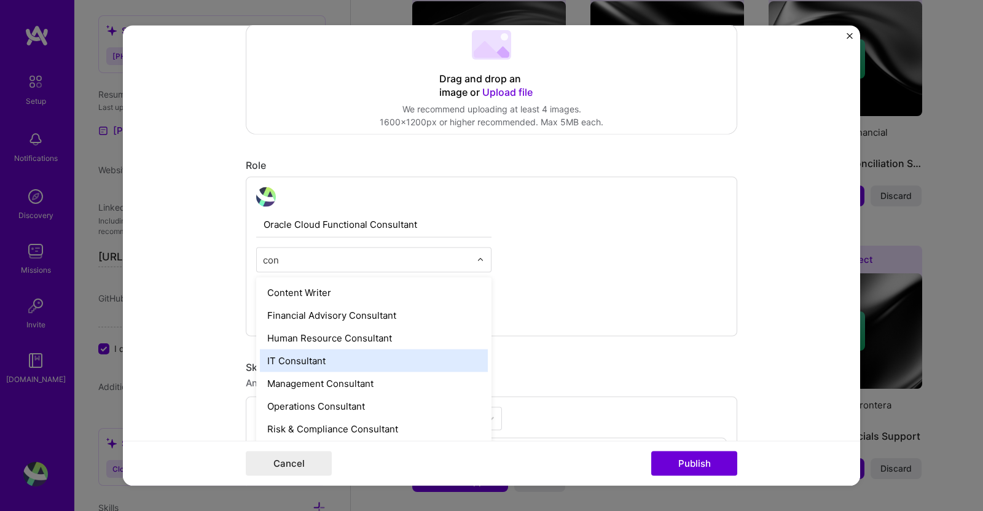
click at [332, 355] on div "IT Consultant" at bounding box center [374, 361] width 228 height 23
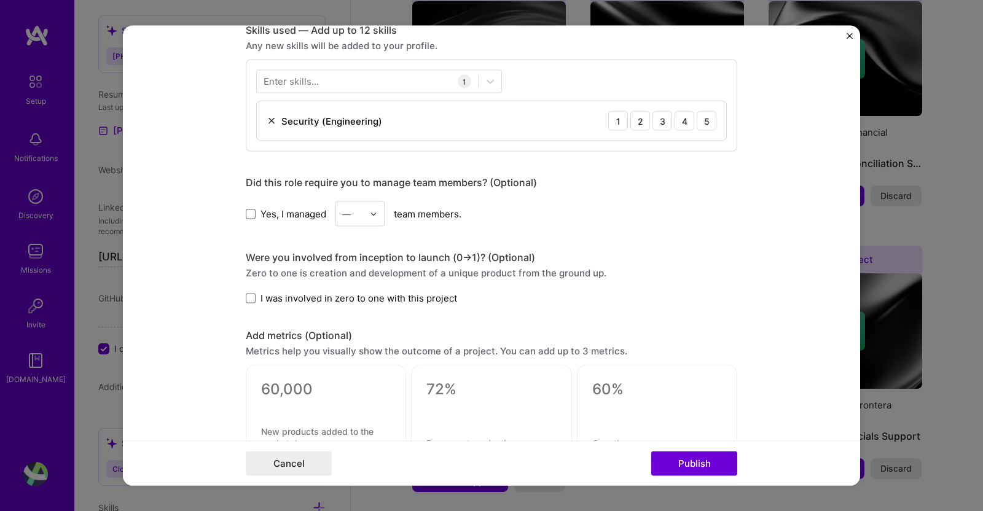
scroll to position [686, 0]
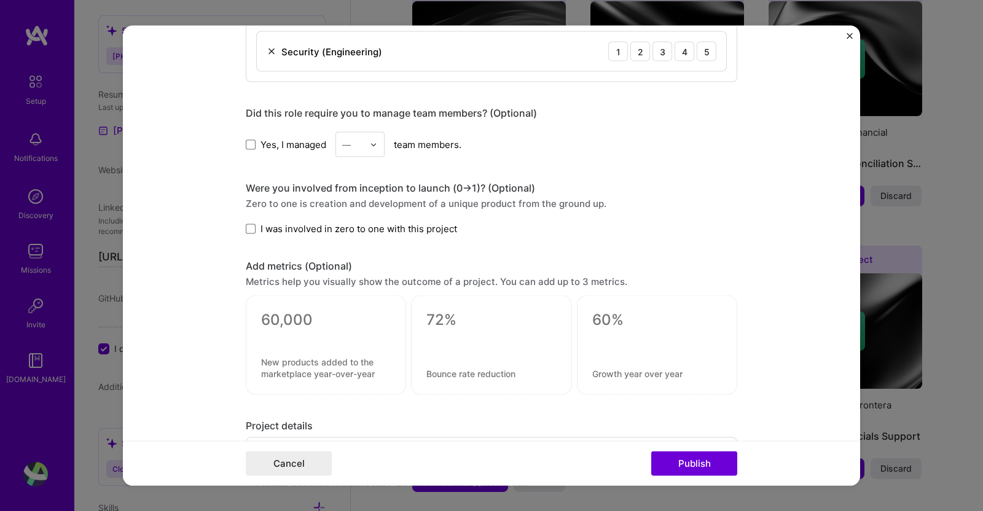
click at [246, 224] on span at bounding box center [251, 229] width 10 height 10
click at [0, 0] on input "I was involved in zero to one with this project" at bounding box center [0, 0] width 0 height 0
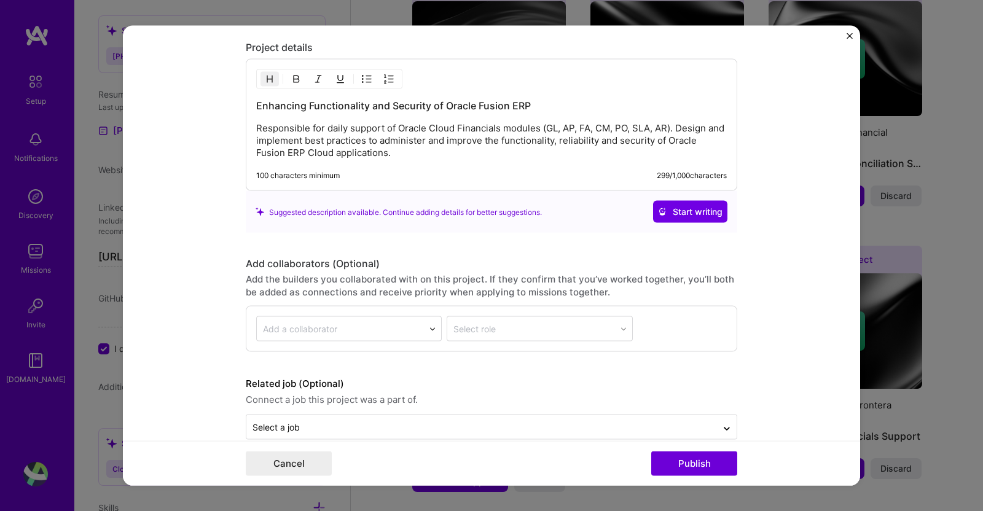
scroll to position [1083, 0]
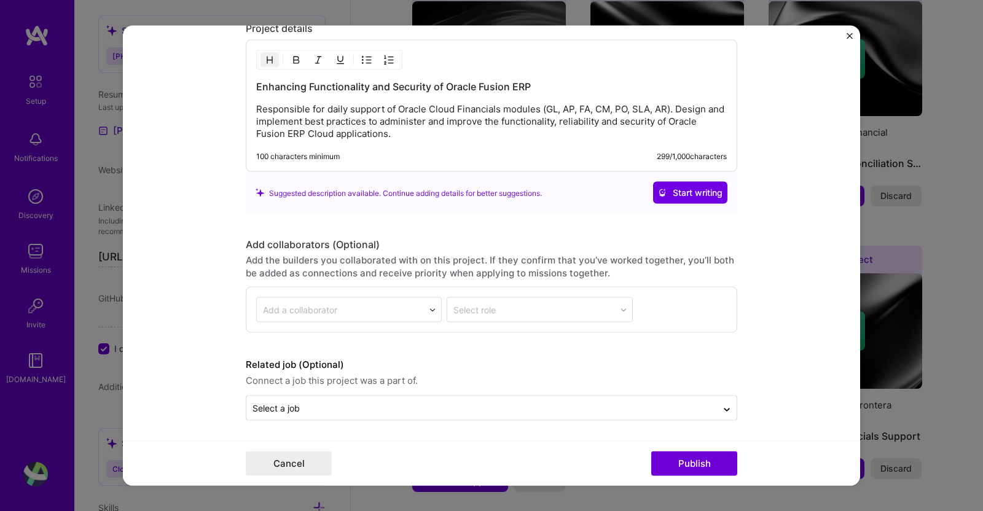
click at [703, 461] on button "Publish" at bounding box center [694, 463] width 86 height 25
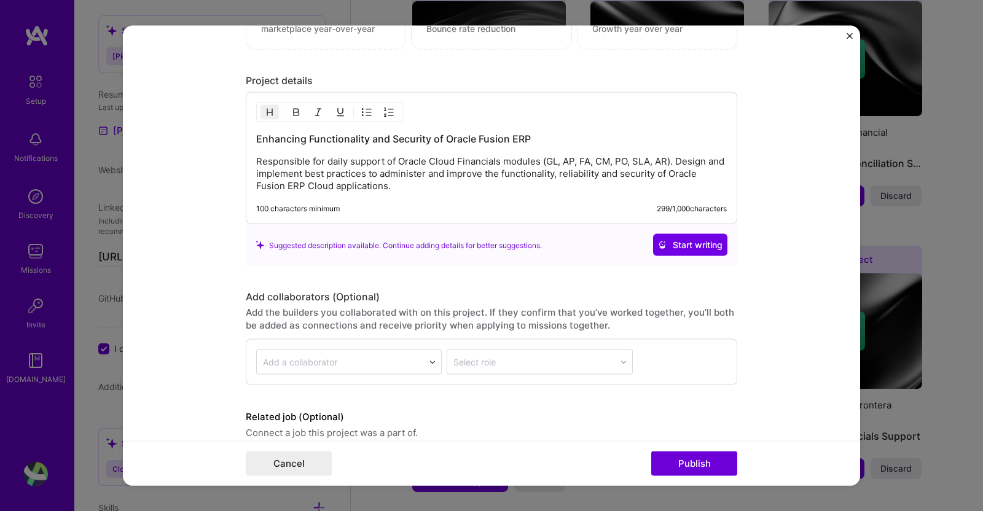
scroll to position [1098, 0]
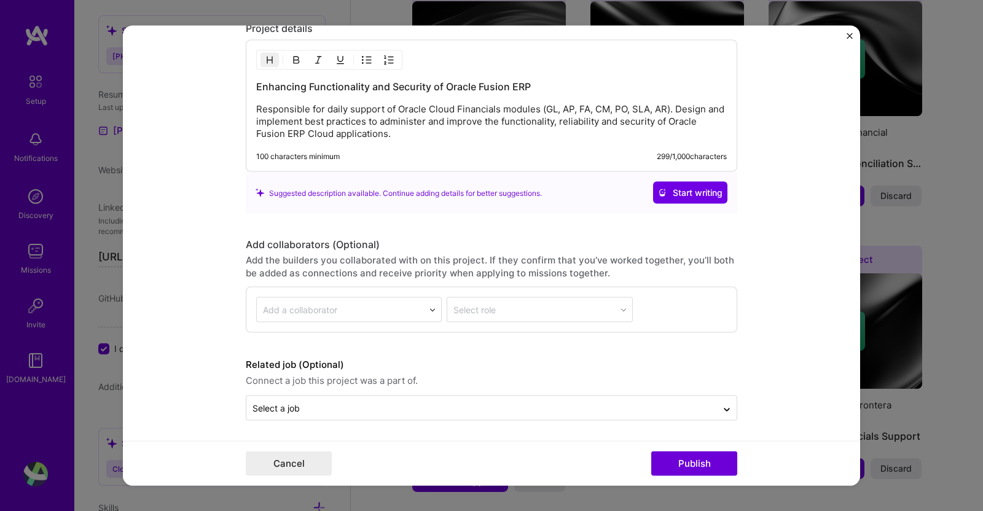
click at [714, 468] on button "Publish" at bounding box center [694, 463] width 86 height 25
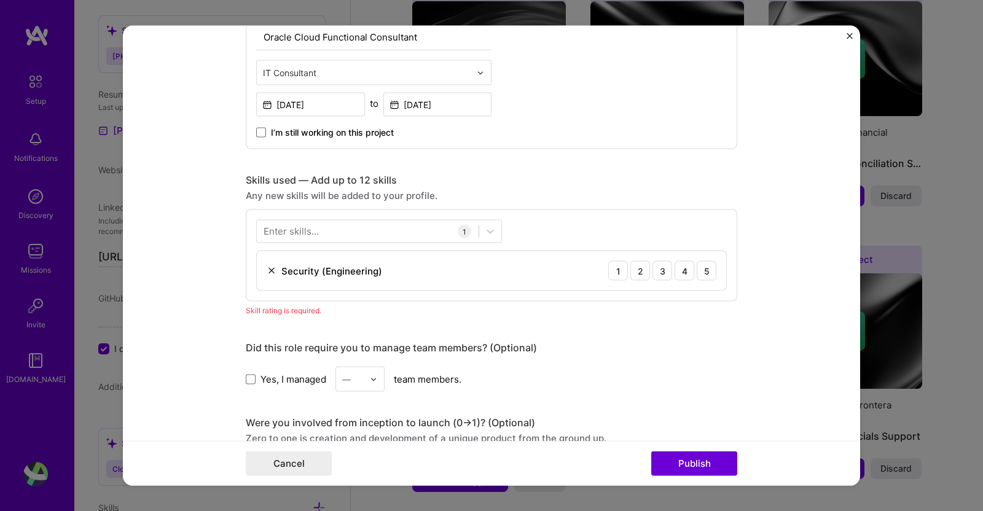
scroll to position [472, 0]
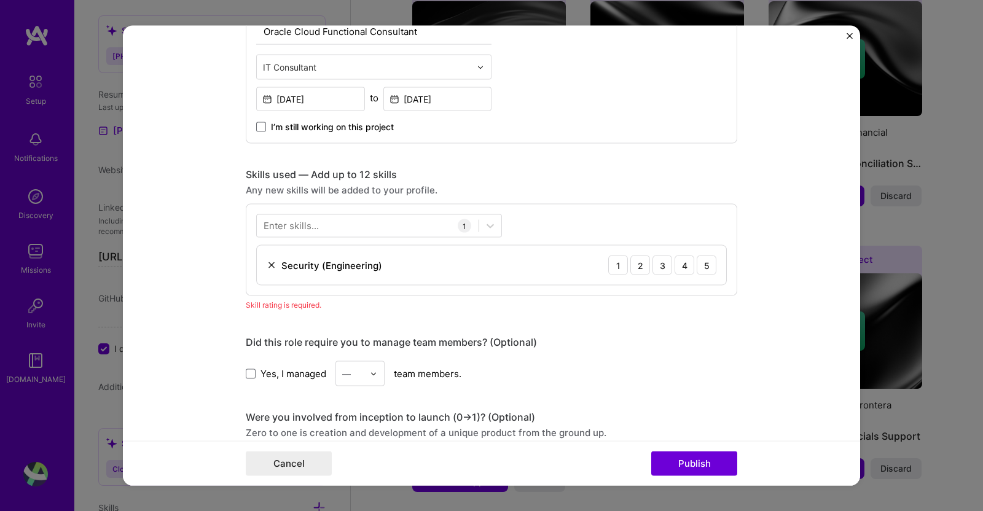
click at [659, 263] on div "3" at bounding box center [662, 266] width 20 height 20
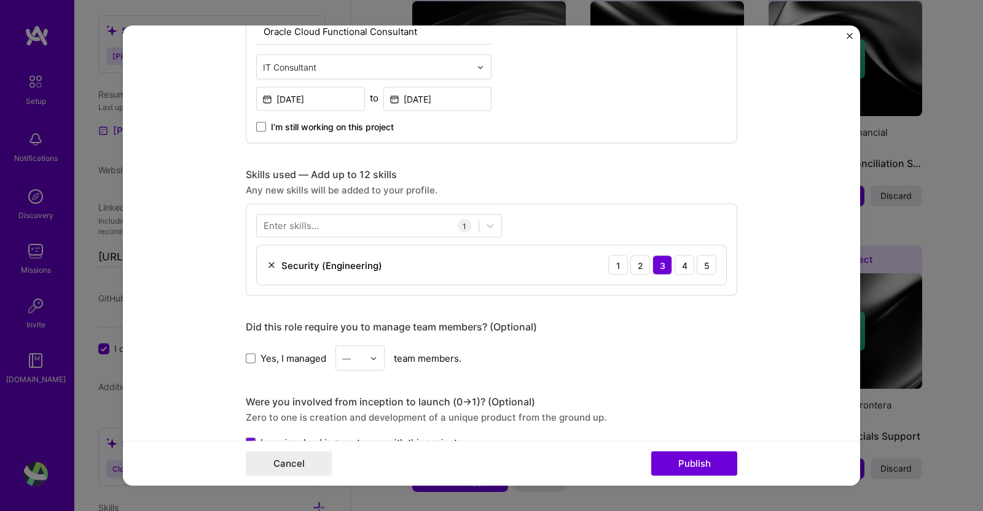
click at [375, 268] on div "Security (Engineering) 1 2 3 4 5" at bounding box center [491, 265] width 469 height 39
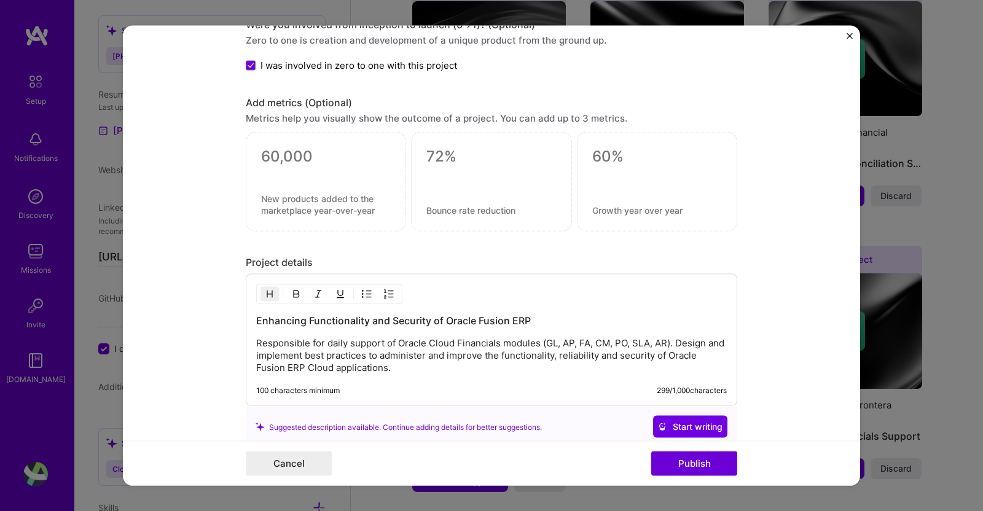
scroll to position [888, 0]
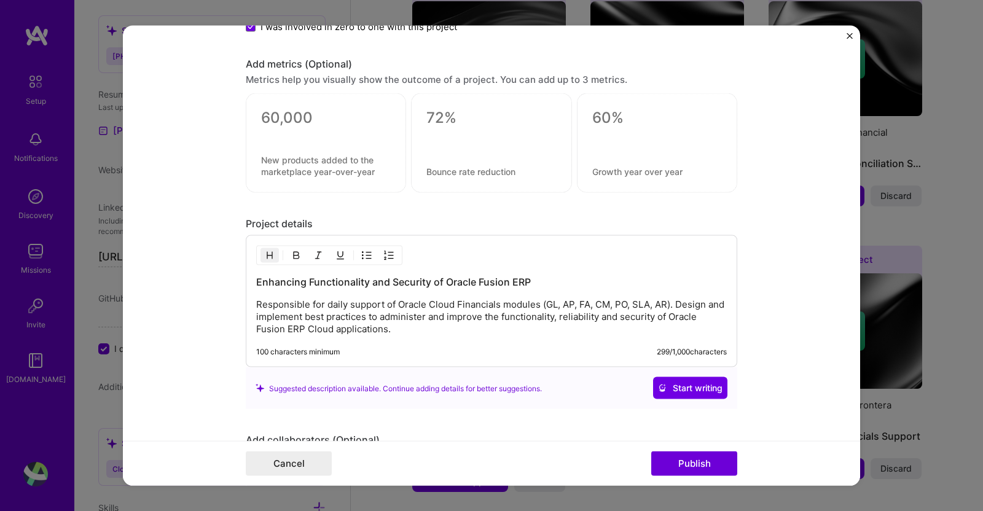
click at [651, 324] on p "Responsible for daily support of Oracle Cloud Financials modules (GL, AP, FA, C…" at bounding box center [491, 317] width 471 height 37
click at [431, 319] on p "Responsible for daily support of Oracle Cloud Financials modules (GL, AP, FA, C…" at bounding box center [491, 317] width 471 height 37
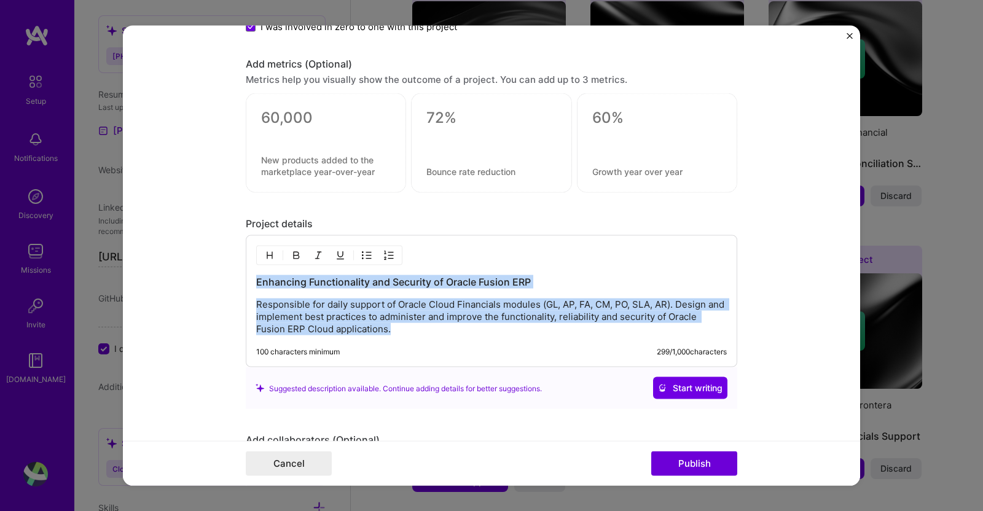
drag, startPoint x: 511, startPoint y: 334, endPoint x: 246, endPoint y: 284, distance: 269.3
click at [246, 284] on div "Enhancing Functionality and Security of Oracle Fusion ERP Responsible for daily…" at bounding box center [491, 301] width 491 height 132
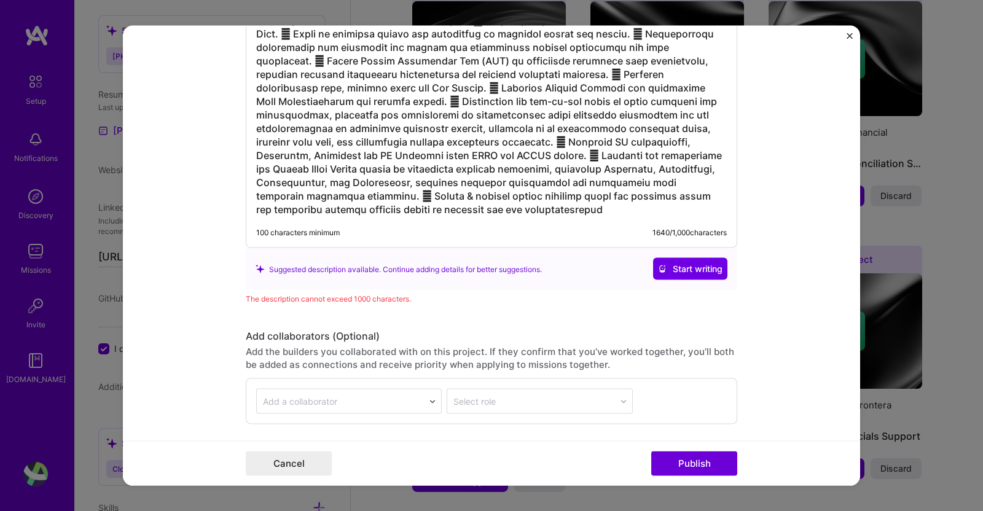
scroll to position [1130, 0]
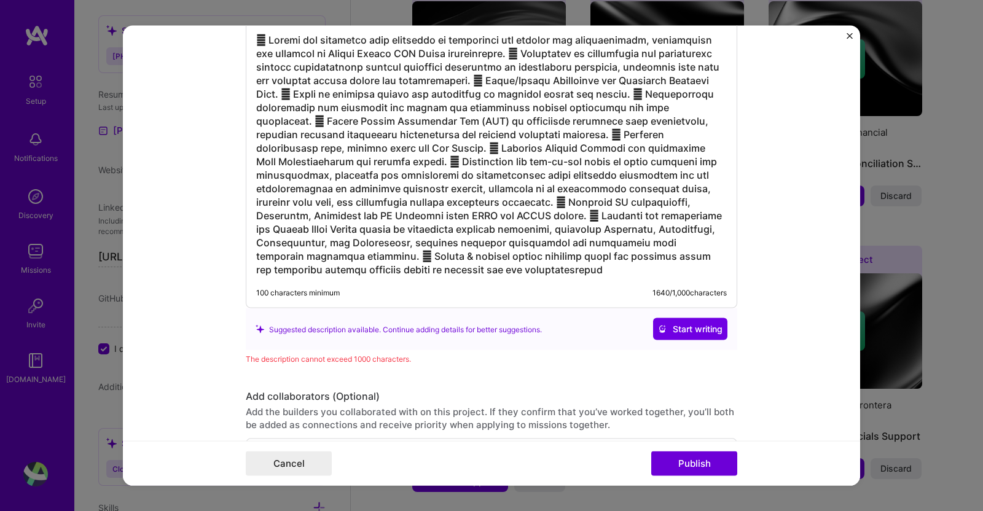
click at [682, 330] on span "Start writing" at bounding box center [690, 329] width 65 height 12
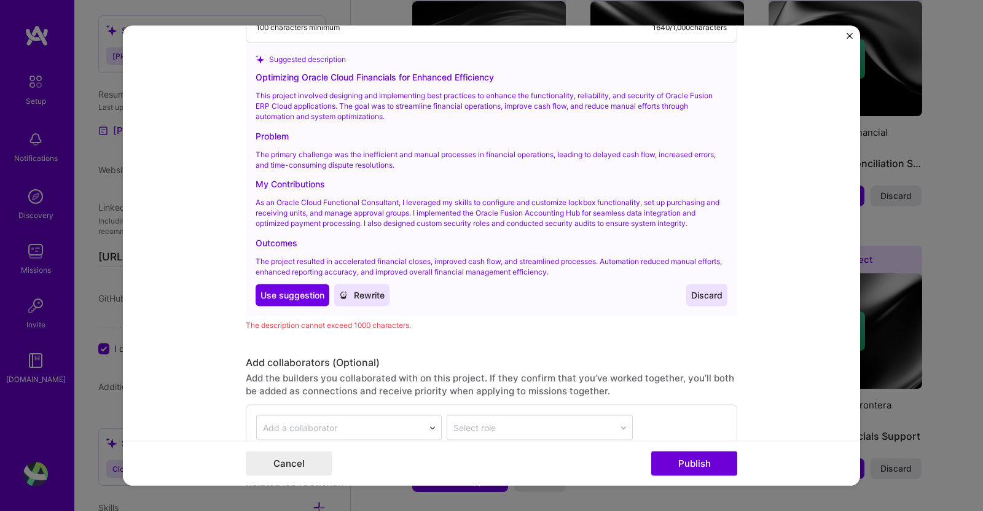
scroll to position [1400, 0]
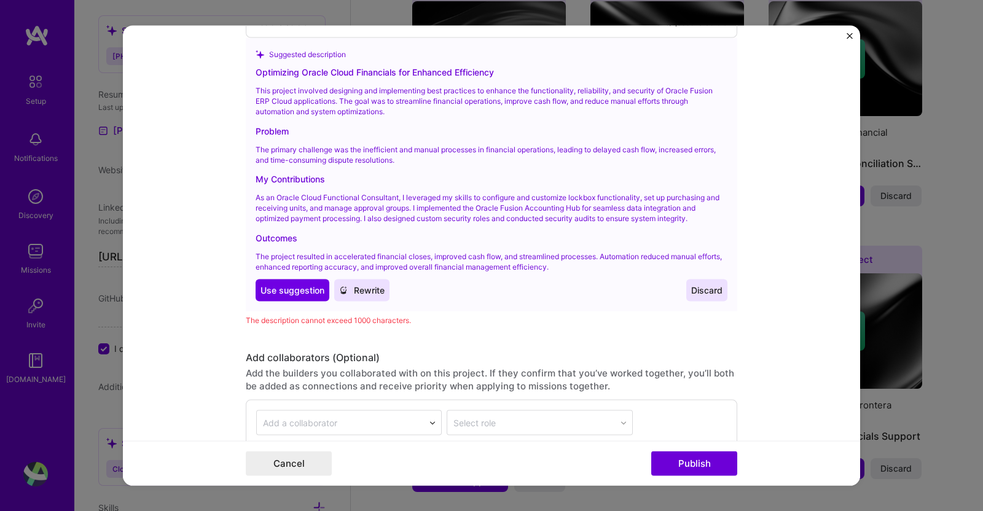
click at [289, 290] on span "Use suggestion" at bounding box center [292, 290] width 64 height 12
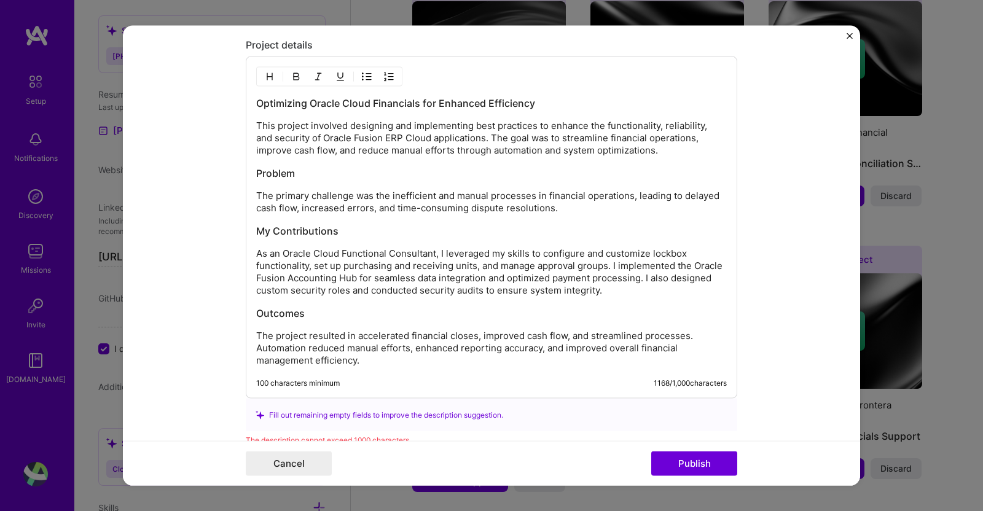
scroll to position [1108, 0]
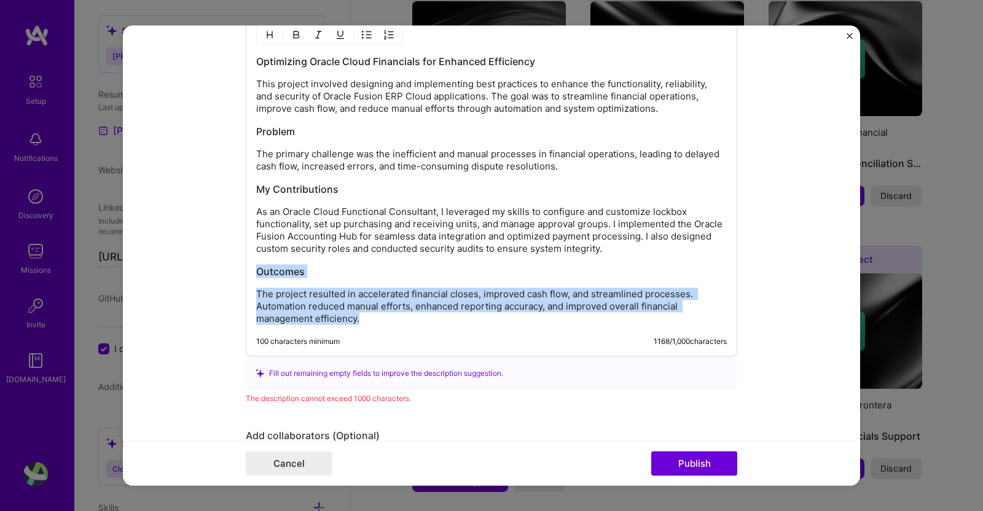
drag, startPoint x: 251, startPoint y: 264, endPoint x: 401, endPoint y: 321, distance: 160.6
click at [401, 321] on div "Optimizing Oracle Cloud Financials for Enhanced Efficiency This project involve…" at bounding box center [491, 190] width 471 height 270
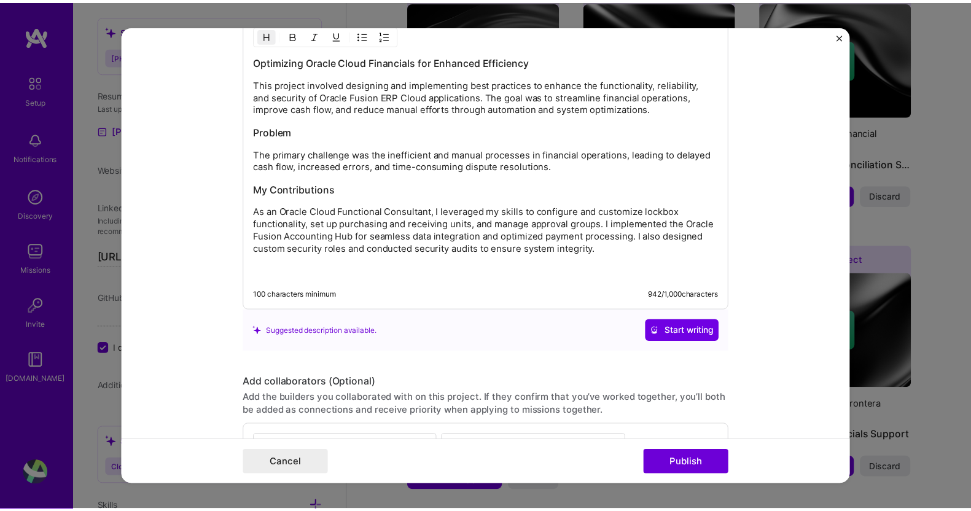
scroll to position [1247, 0]
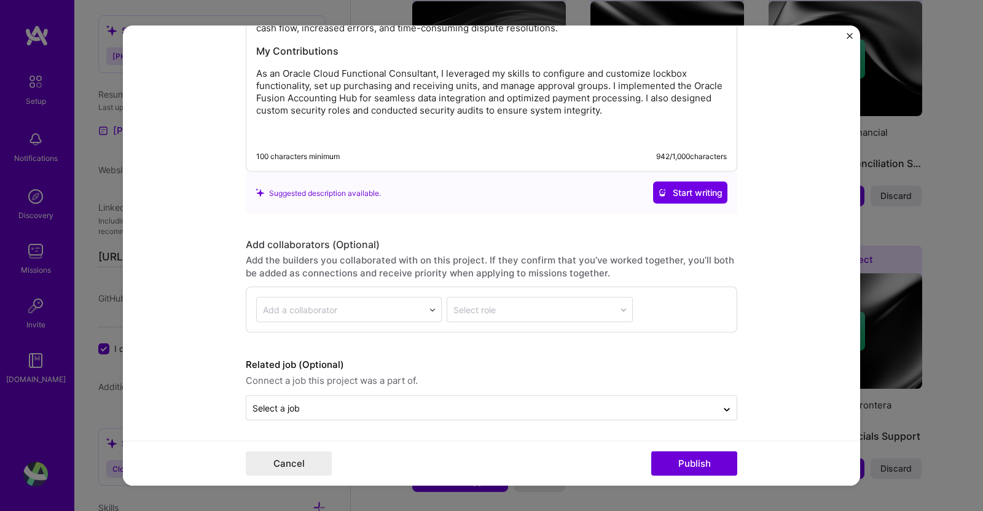
click at [706, 465] on button "Publish" at bounding box center [694, 463] width 86 height 25
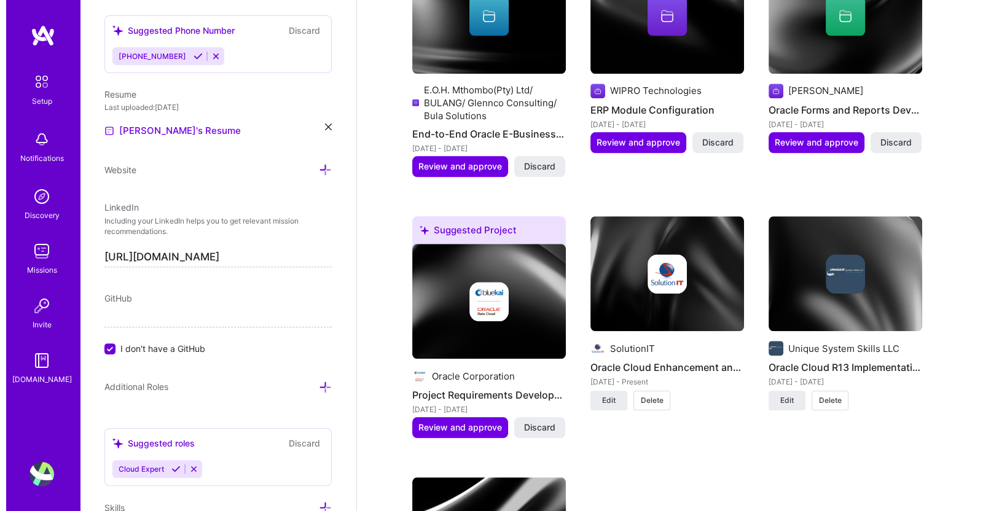
scroll to position [1586, 0]
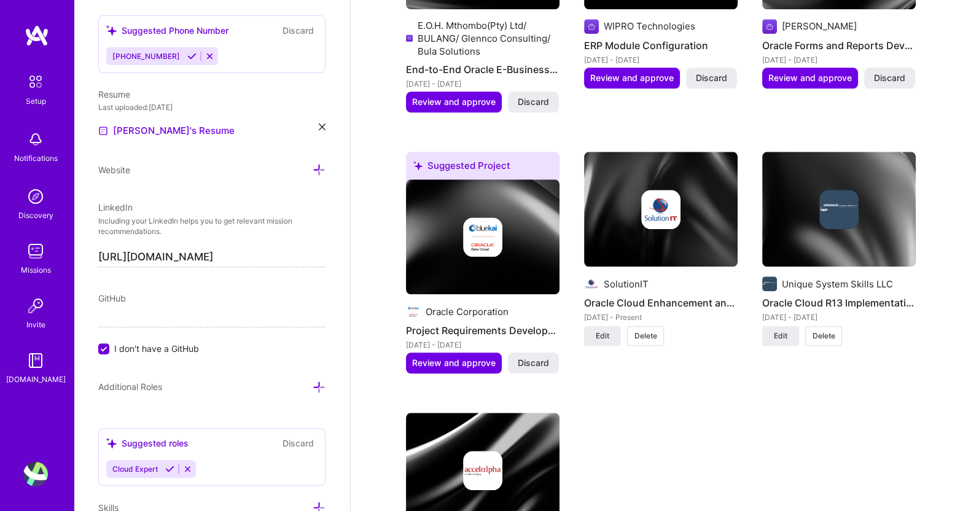
click at [474, 357] on span "Review and approve" at bounding box center [454, 363] width 84 height 12
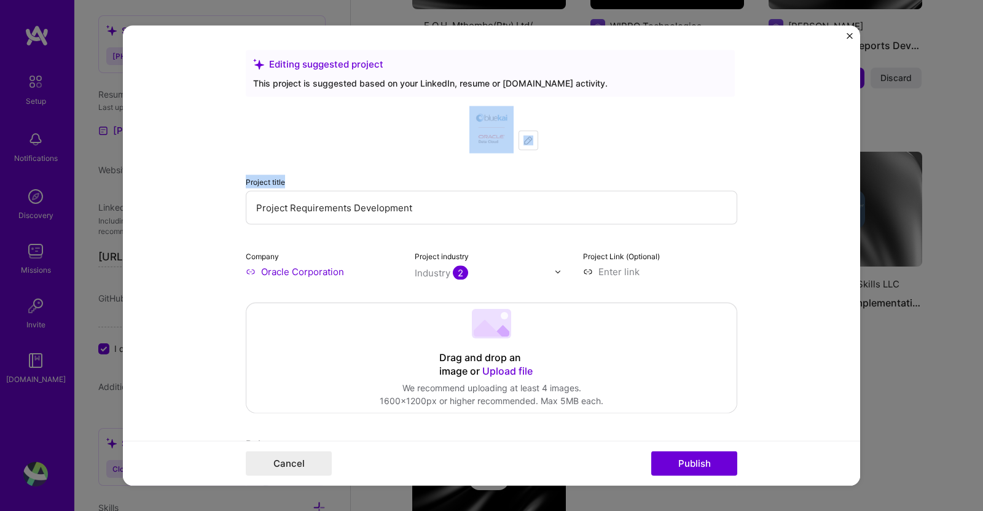
drag, startPoint x: 841, startPoint y: 146, endPoint x: 778, endPoint y: 160, distance: 65.0
click at [839, 143] on form "Editing suggested project This project is suggested based on your LinkedIn, res…" at bounding box center [491, 256] width 737 height 460
click at [450, 214] on input "Project Requirements Development" at bounding box center [491, 208] width 491 height 34
click at [523, 140] on img at bounding box center [528, 141] width 10 height 10
click at [426, 205] on input "Project Requirements Development" at bounding box center [491, 208] width 491 height 34
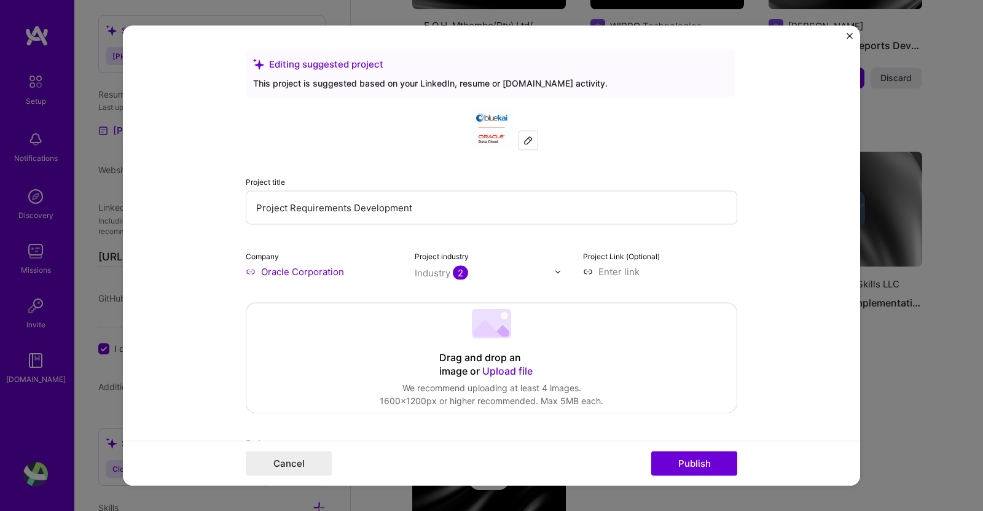
drag, startPoint x: 467, startPoint y: 206, endPoint x: 136, endPoint y: 205, distance: 330.5
click at [136, 205] on form "Editing suggested project This project is suggested based on your LinkedIn, res…" at bounding box center [491, 256] width 737 height 460
paste input "Oracle Financials Support and Enhance"
type input "Oracle Financials Support and Enhancement"
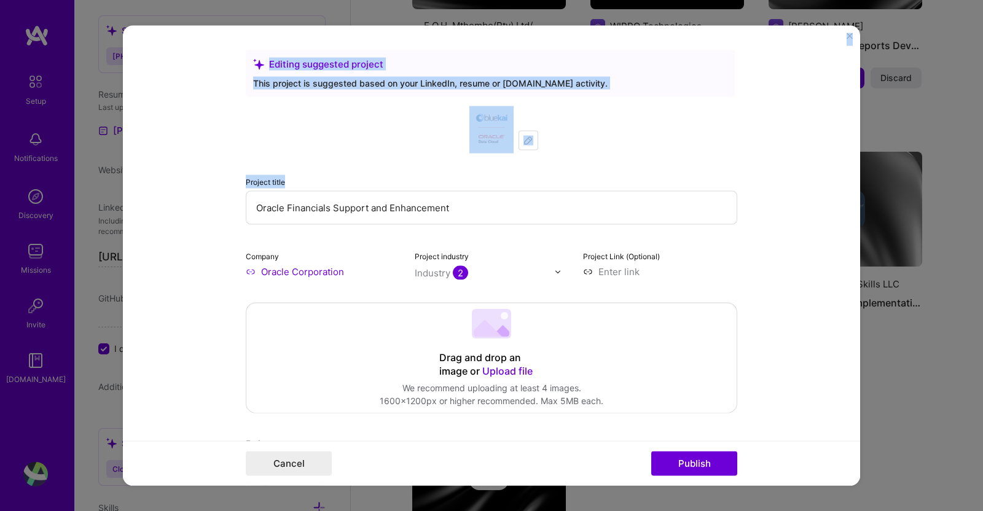
drag, startPoint x: 860, startPoint y: 122, endPoint x: 848, endPoint y: 156, distance: 36.3
click at [848, 156] on div "Editing suggested project This project is suggested based on your LinkedIn, res…" at bounding box center [491, 255] width 983 height 511
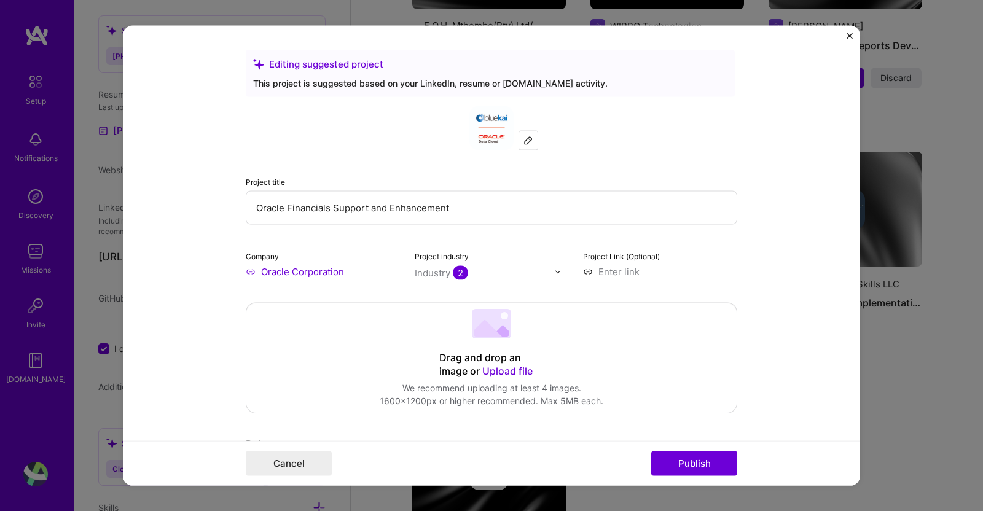
click at [442, 272] on div "Industry 2" at bounding box center [441, 273] width 53 height 13
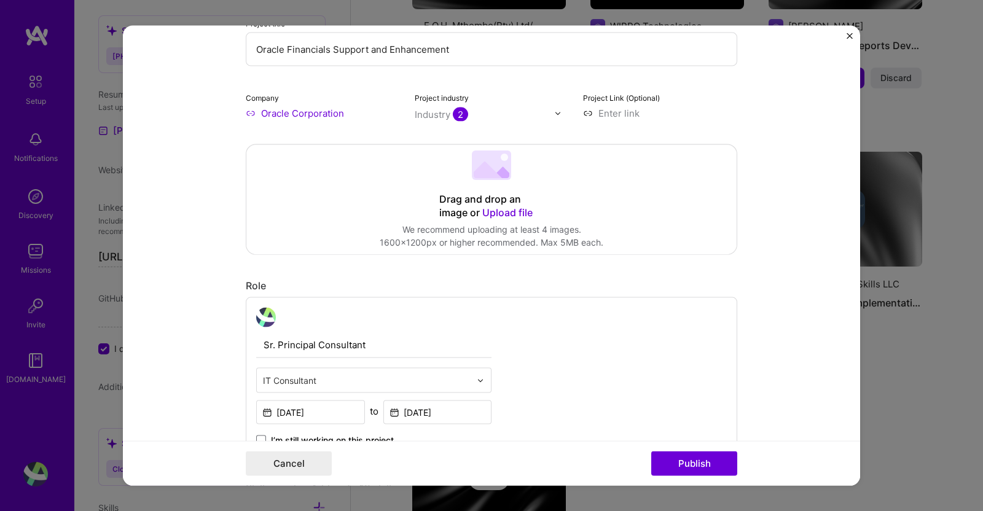
click at [453, 108] on span "2" at bounding box center [460, 115] width 15 height 14
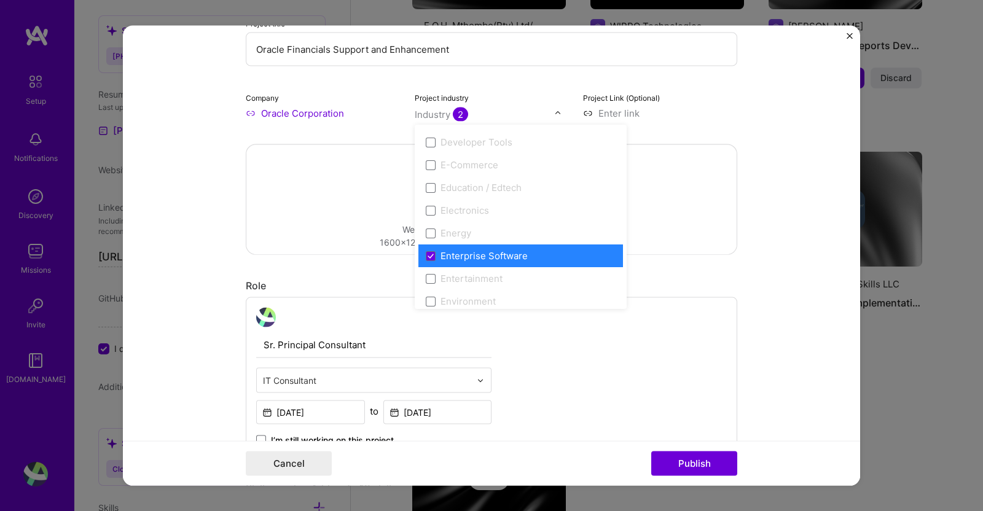
scroll to position [1121, 0]
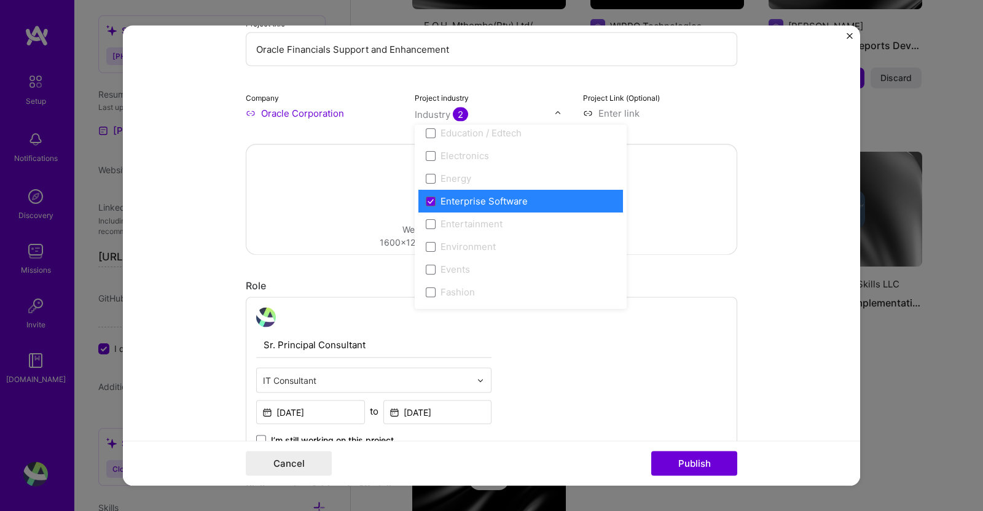
click at [791, 149] on form "Editing suggested project This project is suggested based on your LinkedIn, res…" at bounding box center [491, 256] width 737 height 460
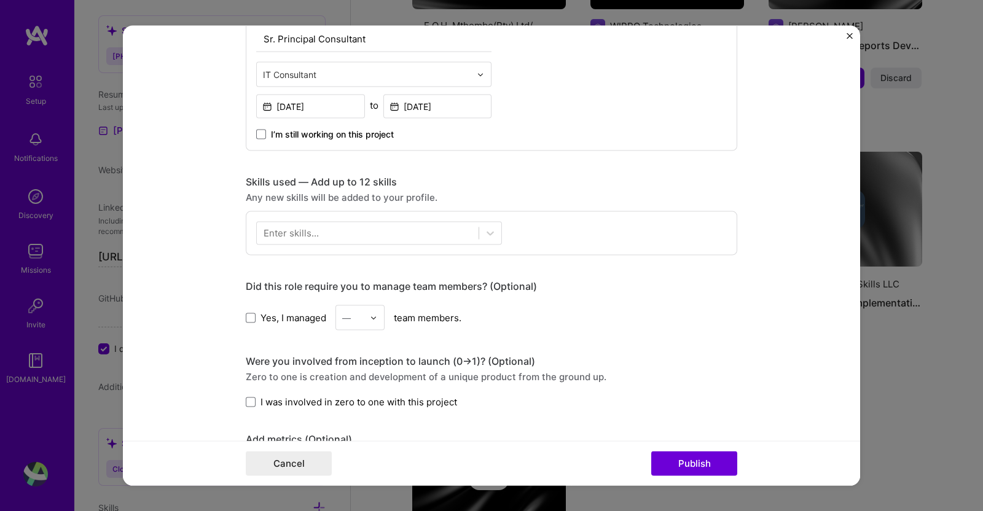
scroll to position [480, 0]
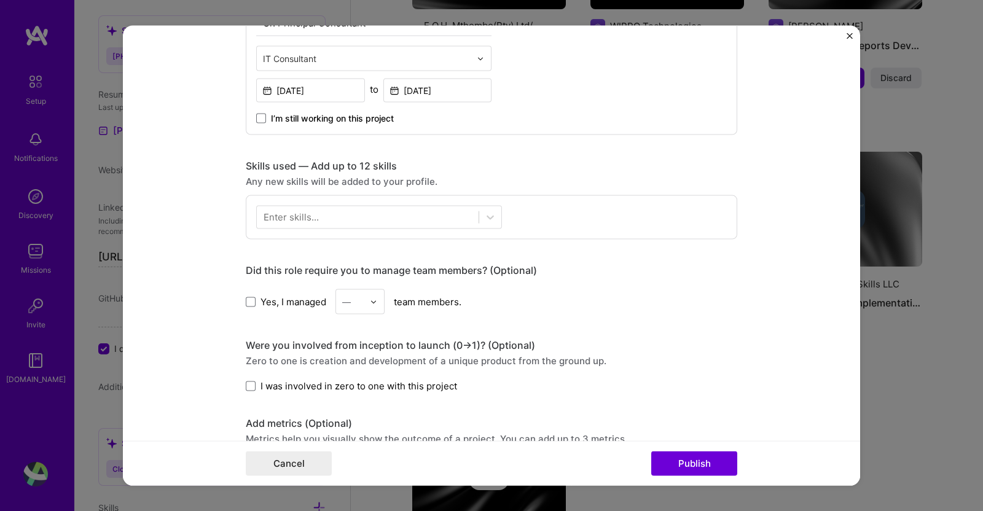
click at [357, 216] on div at bounding box center [368, 217] width 222 height 20
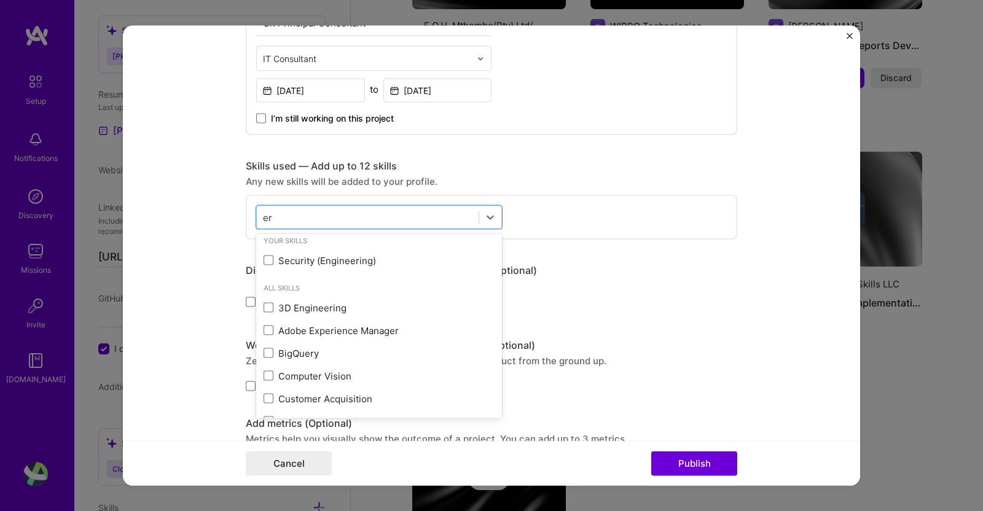
scroll to position [0, 0]
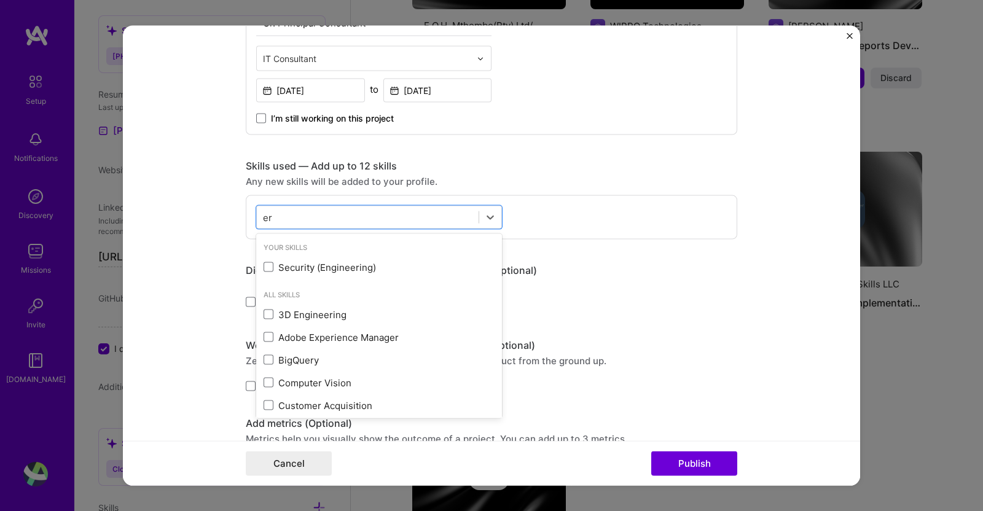
type input "er"
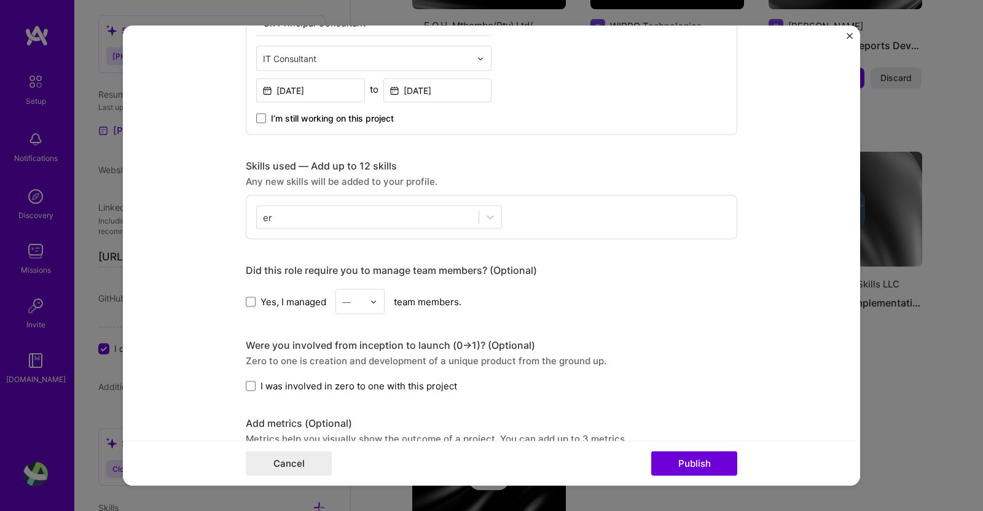
click at [716, 276] on div "Did this role require you to manage team members? (Optional) Yes, I managed — t…" at bounding box center [491, 289] width 491 height 50
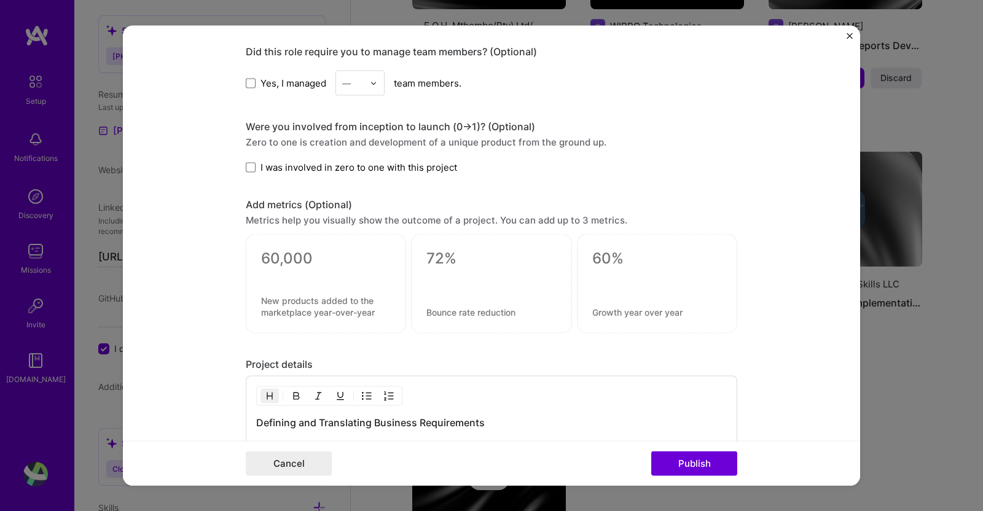
scroll to position [704, 0]
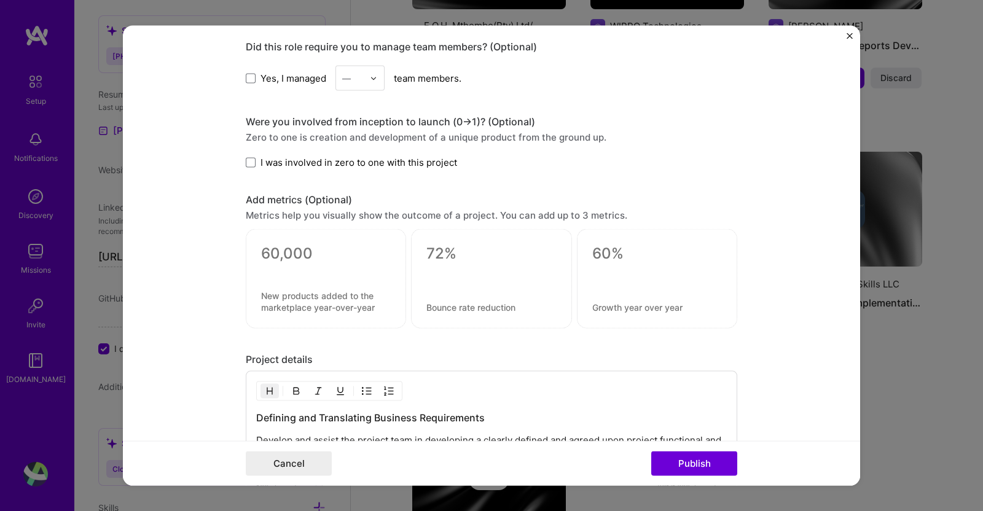
click at [246, 159] on span at bounding box center [251, 162] width 10 height 10
click at [0, 0] on input "I was involved in zero to one with this project" at bounding box center [0, 0] width 0 height 0
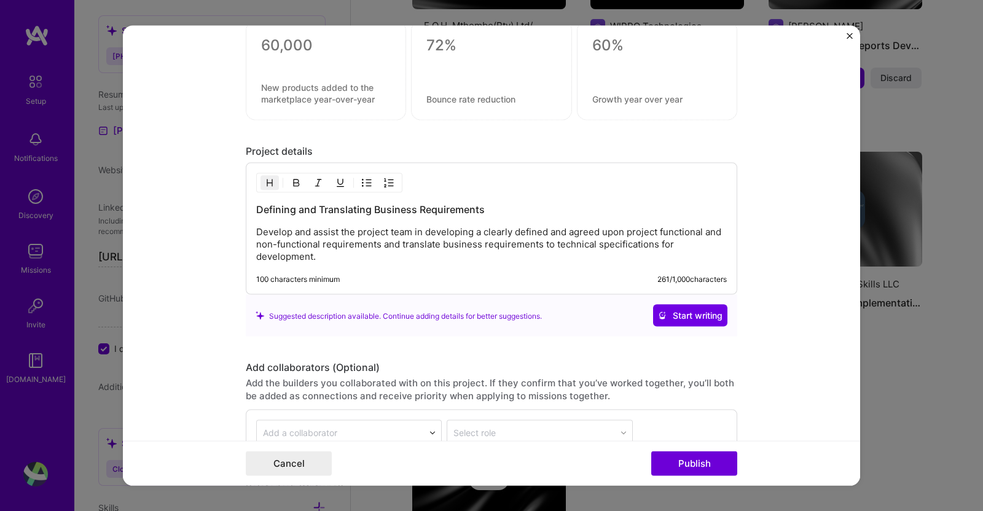
scroll to position [925, 0]
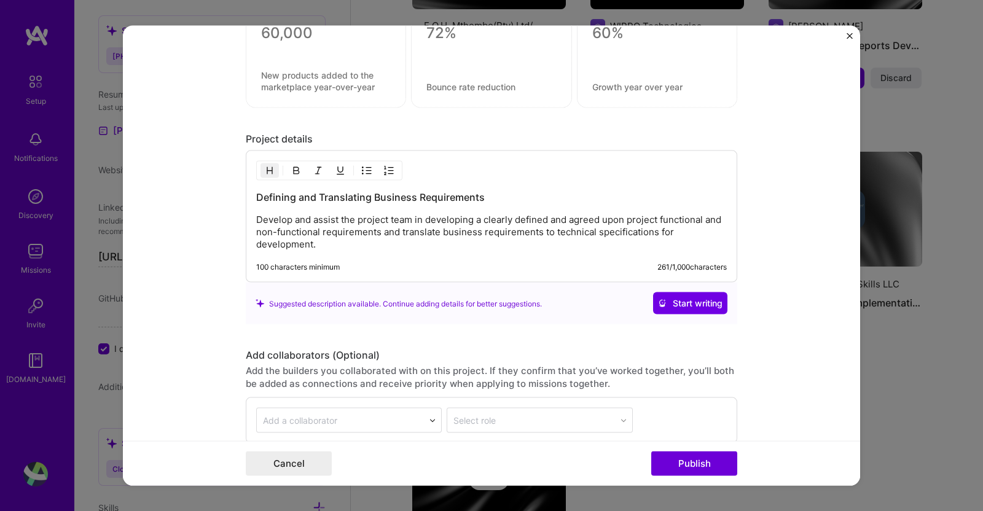
click at [404, 221] on p "Develop and assist the project team in developing a clearly defined and agreed …" at bounding box center [491, 232] width 471 height 37
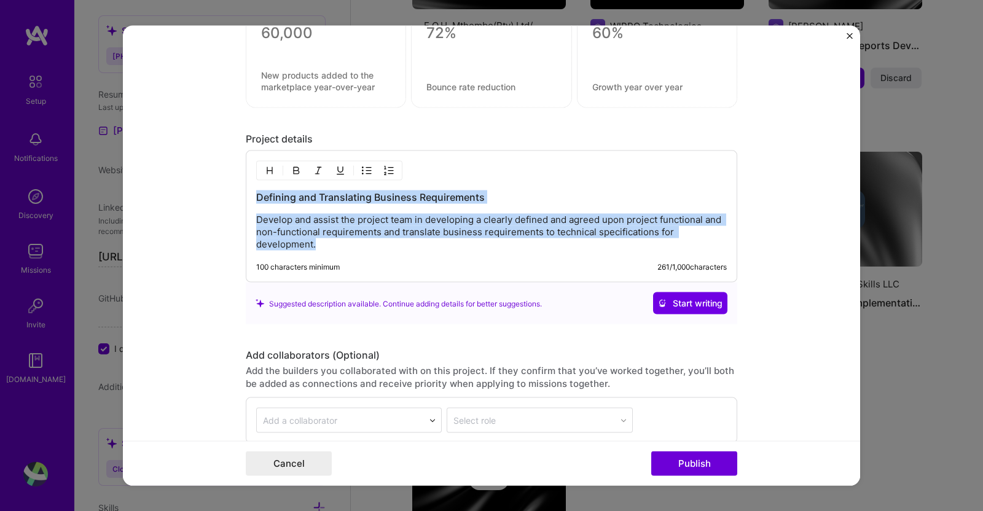
drag, startPoint x: 467, startPoint y: 246, endPoint x: 204, endPoint y: 169, distance: 274.1
click at [204, 169] on form "Editing suggested project This project is suggested based on your LinkedIn, res…" at bounding box center [491, 256] width 737 height 460
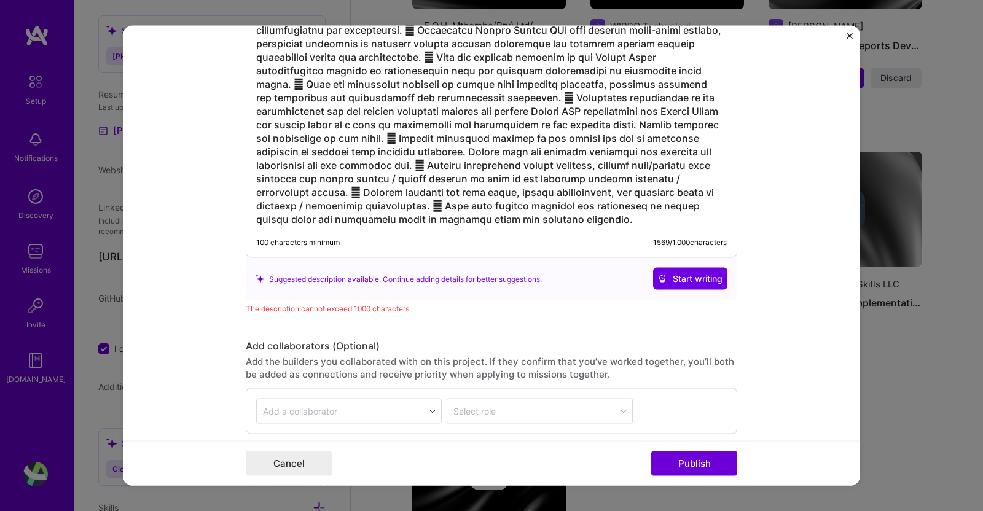
scroll to position [1095, 0]
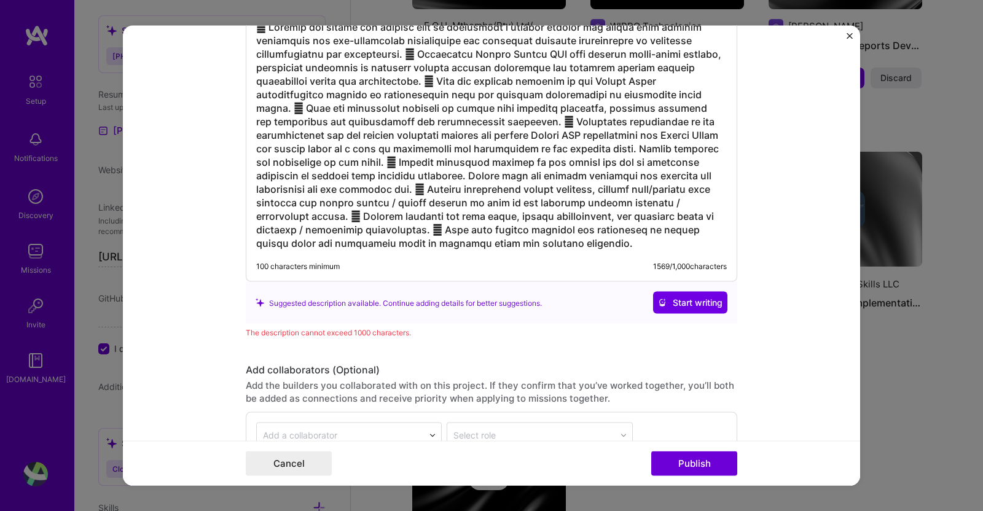
click at [667, 301] on span "Start writing" at bounding box center [690, 303] width 65 height 12
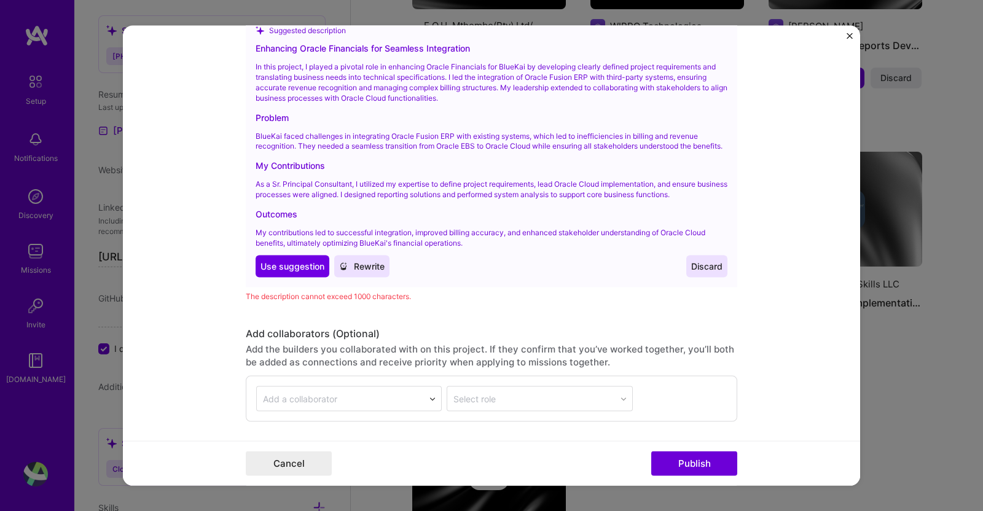
scroll to position [1406, 0]
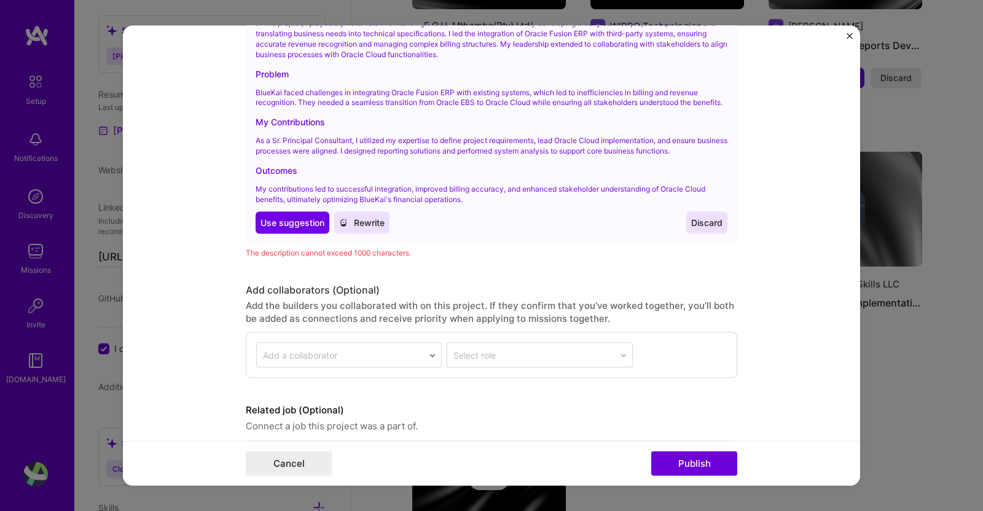
click at [292, 229] on span "Use suggestion" at bounding box center [292, 223] width 64 height 12
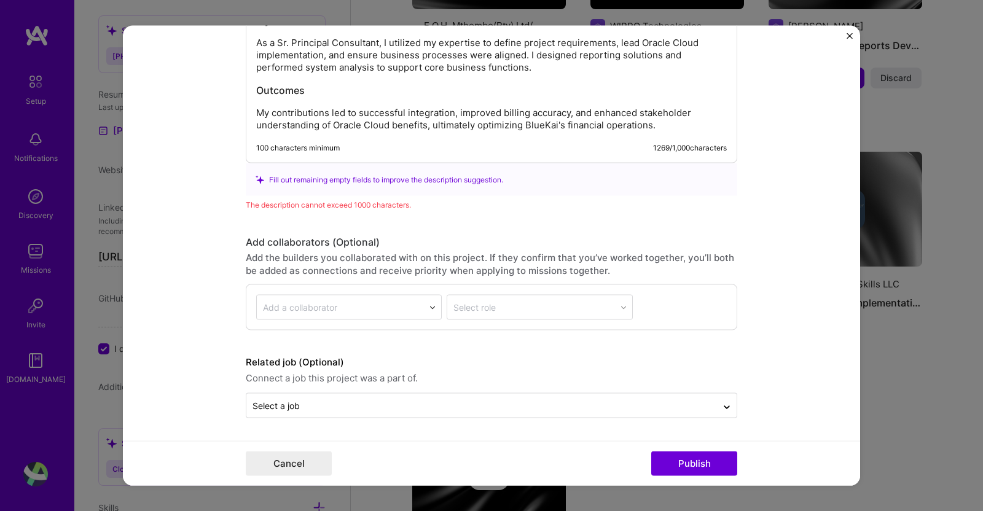
scroll to position [1207, 0]
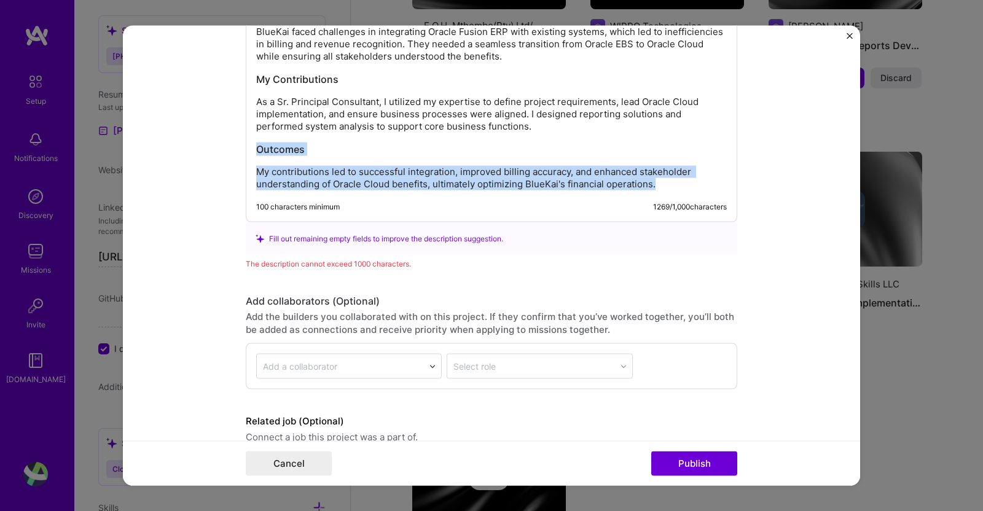
drag, startPoint x: 253, startPoint y: 143, endPoint x: 728, endPoint y: 189, distance: 477.1
click at [728, 189] on div "Enhancing Oracle Financials for Seamless Integration In this project, I played …" at bounding box center [491, 45] width 491 height 354
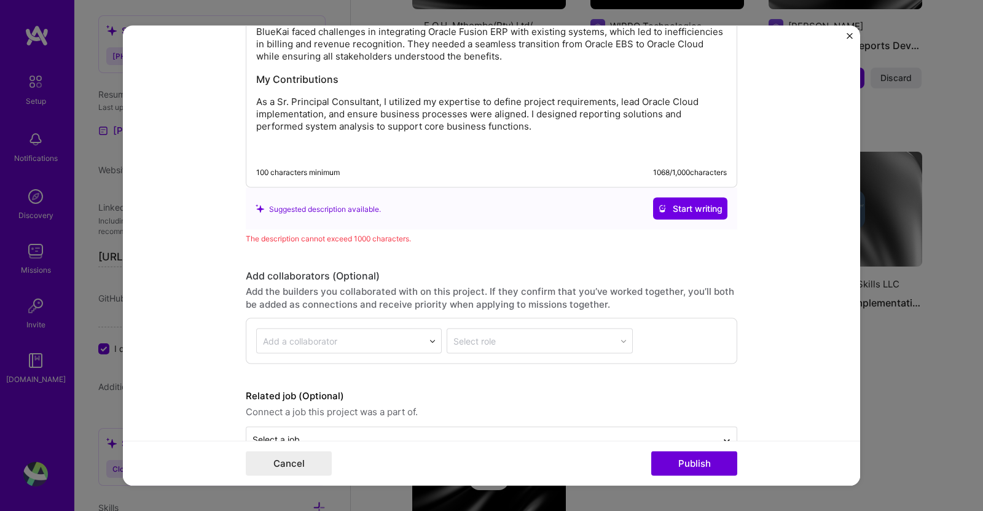
scroll to position [1118, 0]
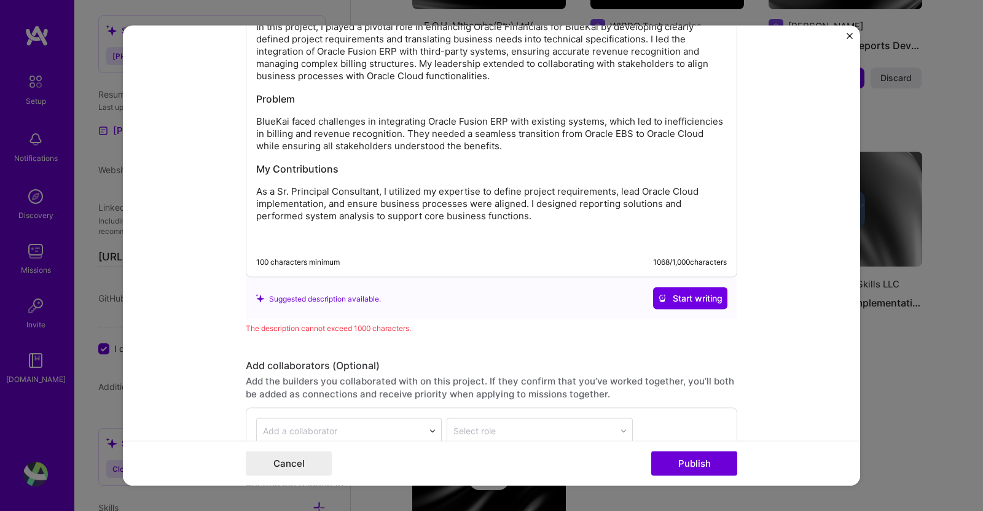
click at [522, 222] on div "Enhancing Oracle Financials for Seamless Integration In this project, I played …" at bounding box center [491, 122] width 471 height 248
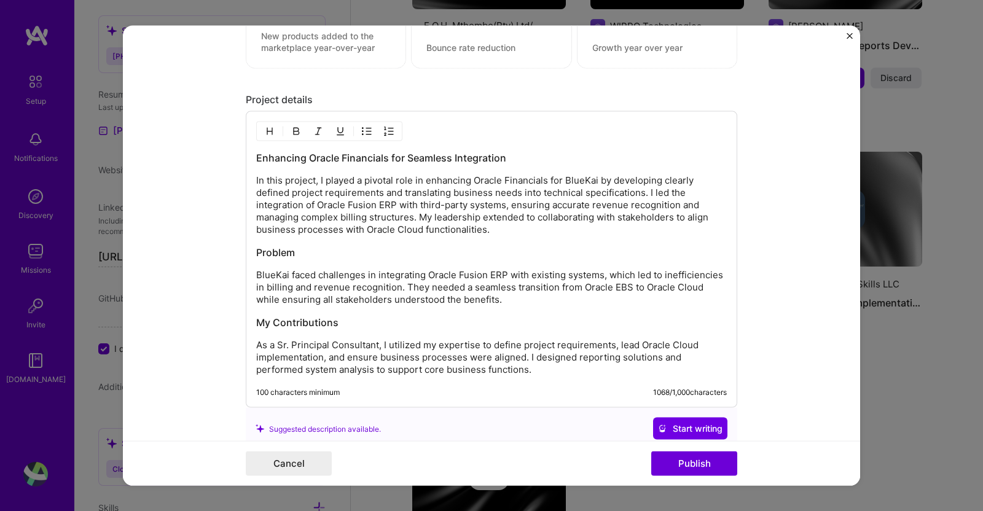
scroll to position [1022, 0]
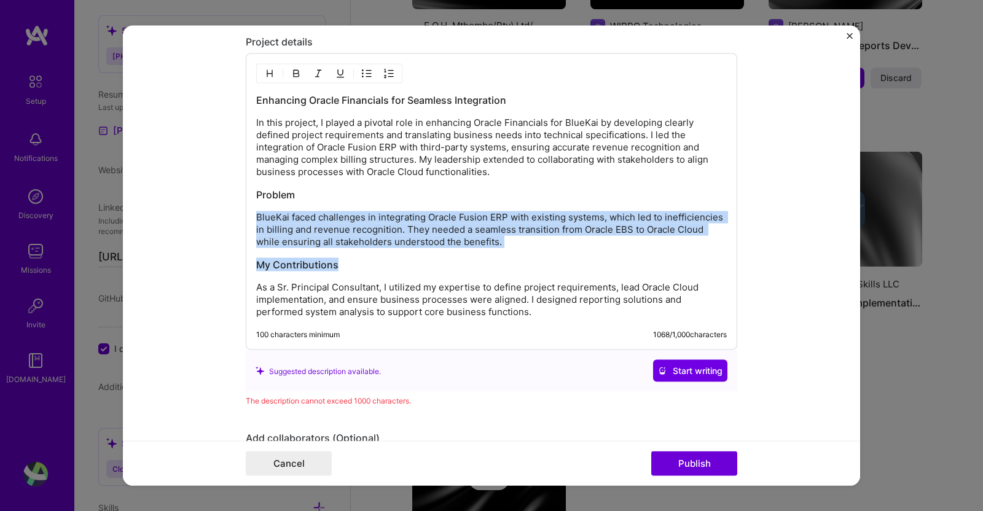
drag, startPoint x: 448, startPoint y: 239, endPoint x: 203, endPoint y: 200, distance: 248.8
click at [203, 200] on form "Editing suggested project This project is suggested based on your LinkedIn, res…" at bounding box center [491, 256] width 737 height 460
click at [519, 236] on p "BlueKai faced challenges in integrating Oracle Fusion ERP with existing systems…" at bounding box center [491, 229] width 471 height 37
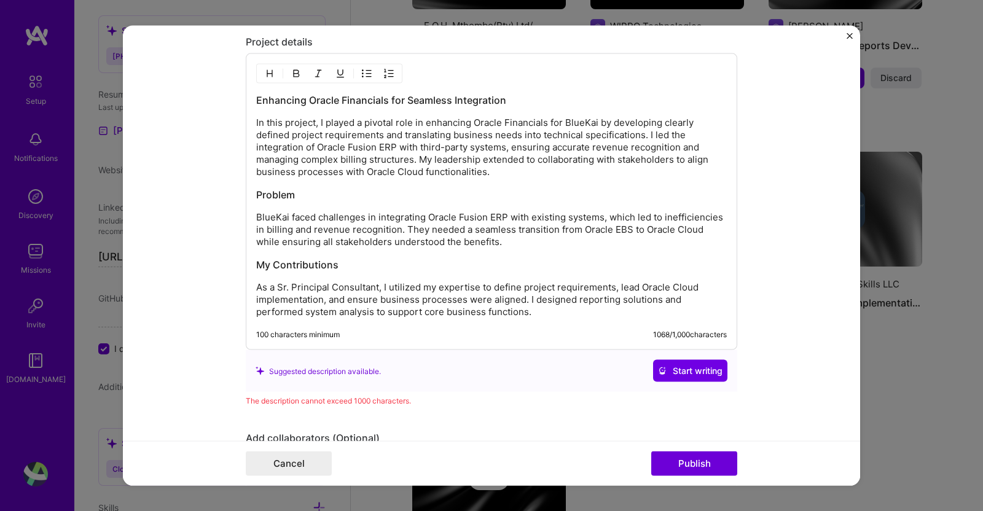
click at [343, 272] on div "Enhancing Oracle Financials for Seamless Integration In this project, I played …" at bounding box center [491, 205] width 471 height 225
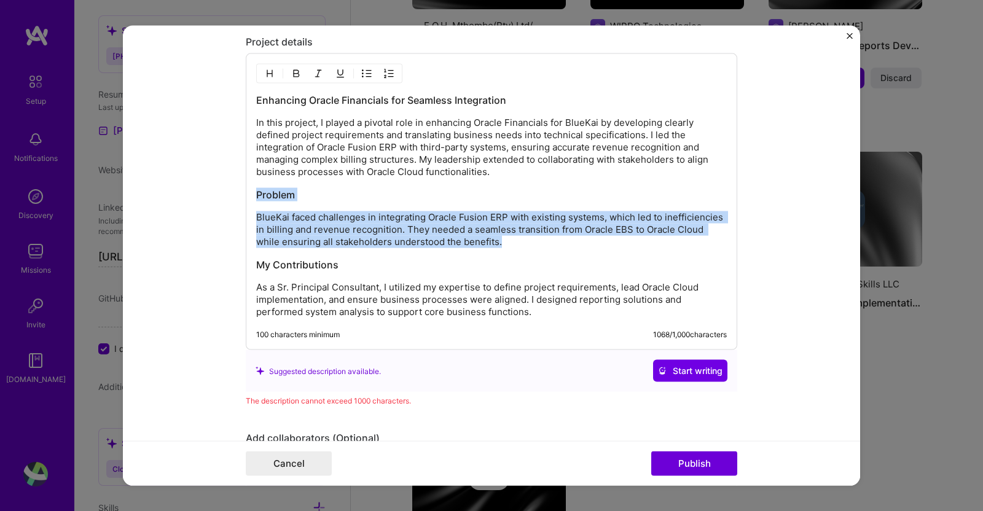
drag, startPoint x: 506, startPoint y: 238, endPoint x: 241, endPoint y: 190, distance: 269.0
click at [246, 190] on div "Enhancing Oracle Financials for Seamless Integration In this project, I played …" at bounding box center [491, 201] width 491 height 297
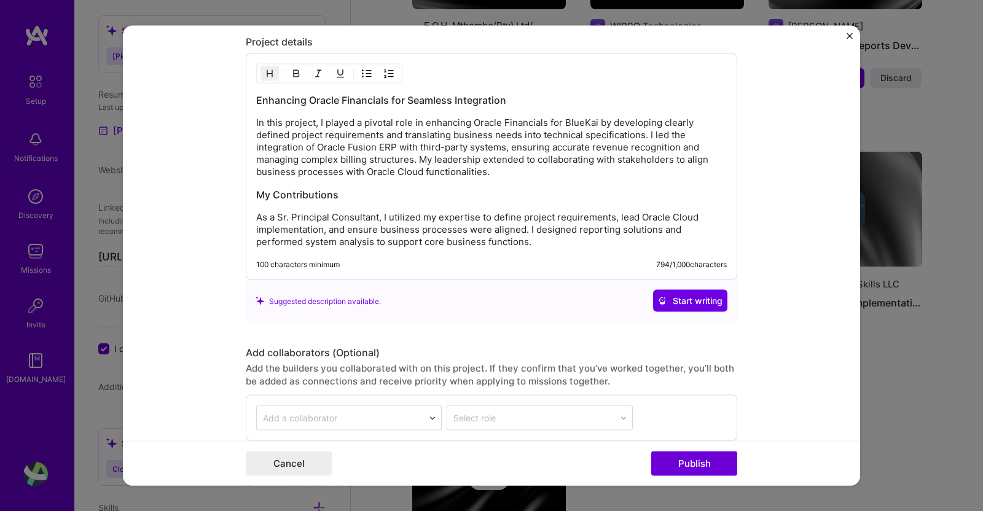
scroll to position [1130, 0]
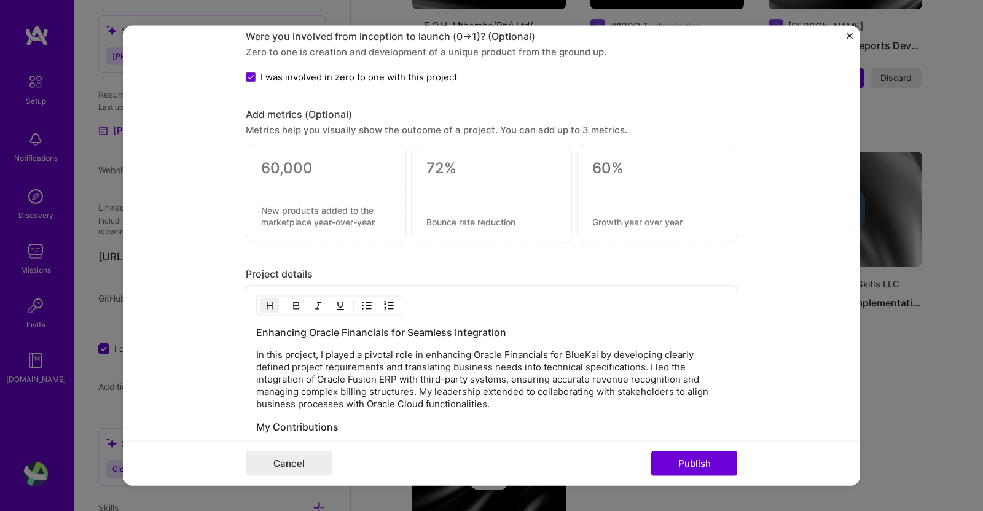
click at [664, 458] on button "Publish" at bounding box center [694, 463] width 86 height 25
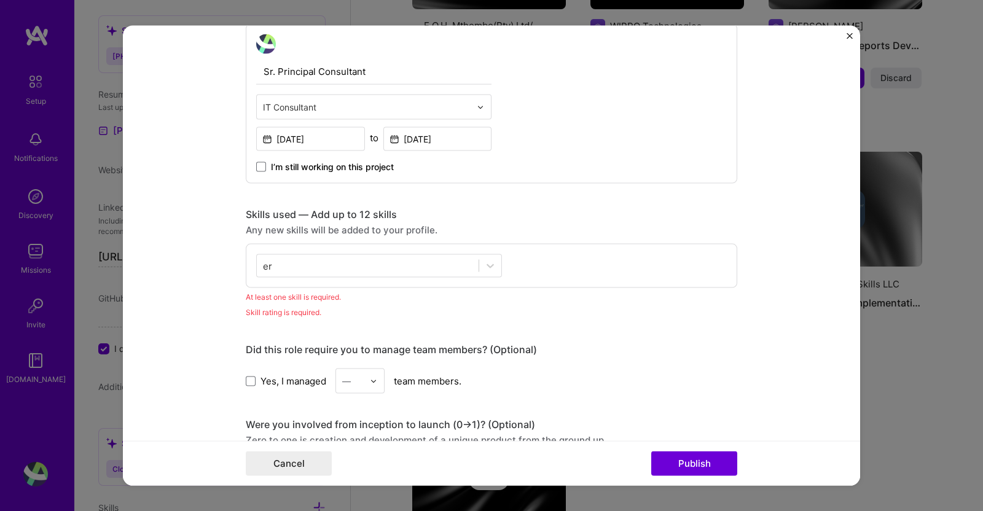
scroll to position [424, 0]
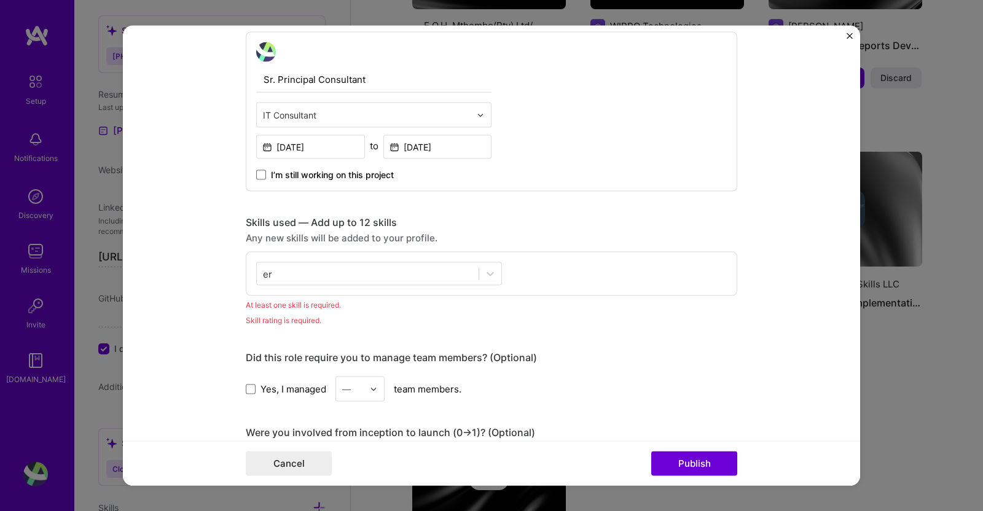
click at [301, 269] on div "er er" at bounding box center [368, 274] width 222 height 20
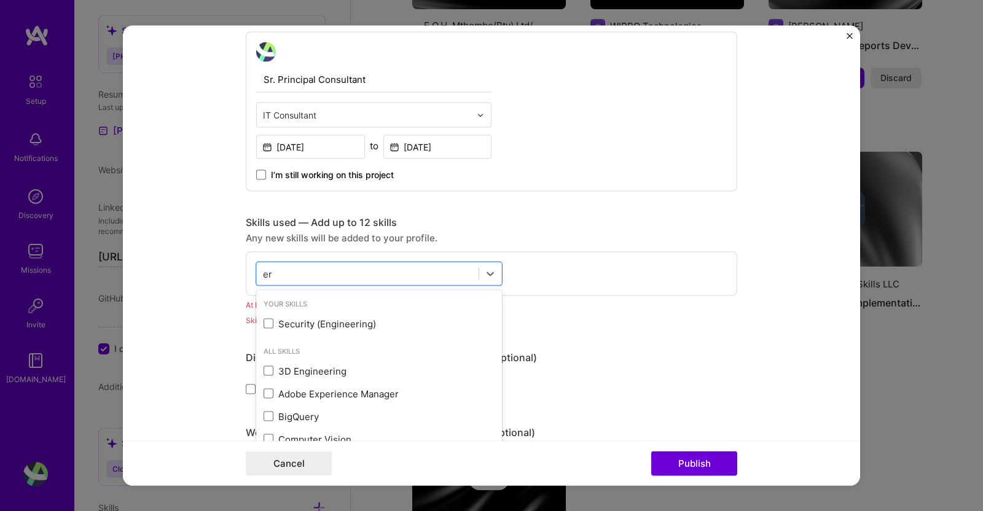
click at [307, 433] on div "Computer Vision" at bounding box center [379, 439] width 231 height 13
click at [640, 313] on div "2" at bounding box center [640, 313] width 20 height 20
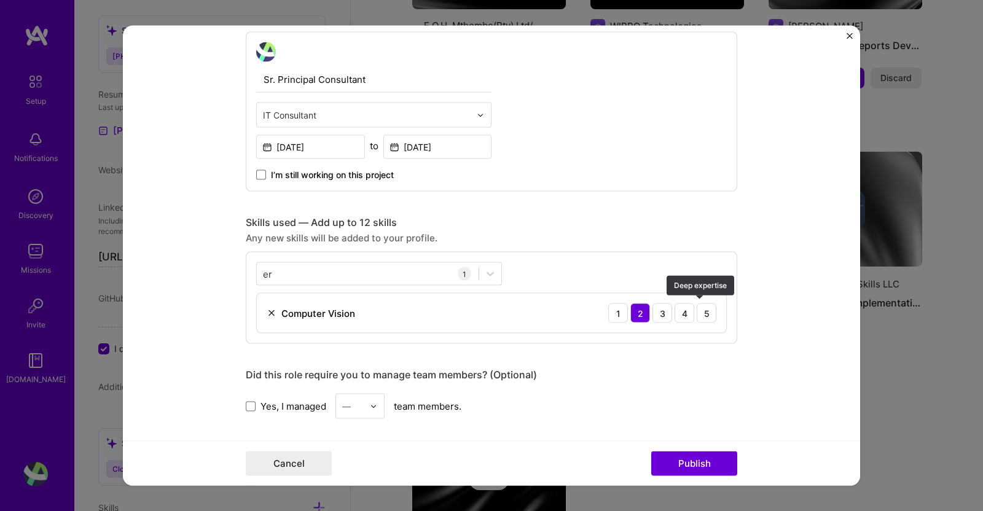
click at [703, 308] on div "5" at bounding box center [707, 313] width 20 height 20
click at [686, 471] on button "Publish" at bounding box center [694, 463] width 86 height 25
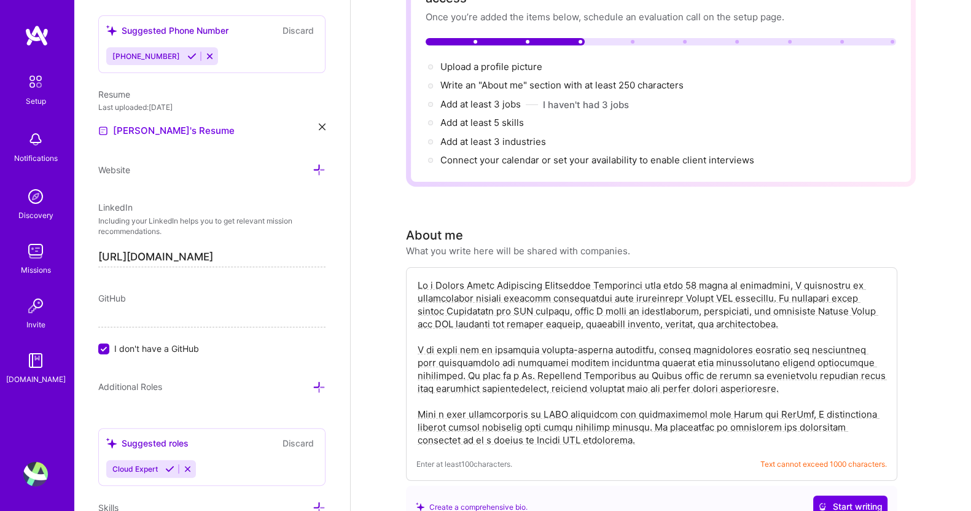
scroll to position [0, 0]
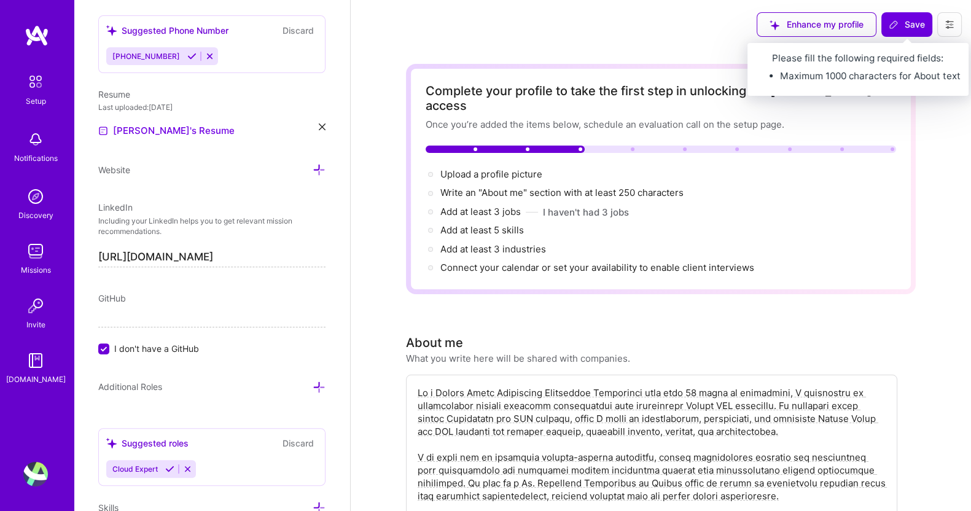
click at [914, 25] on span "Save" at bounding box center [907, 24] width 36 height 12
click at [915, 20] on span "Save" at bounding box center [907, 24] width 36 height 12
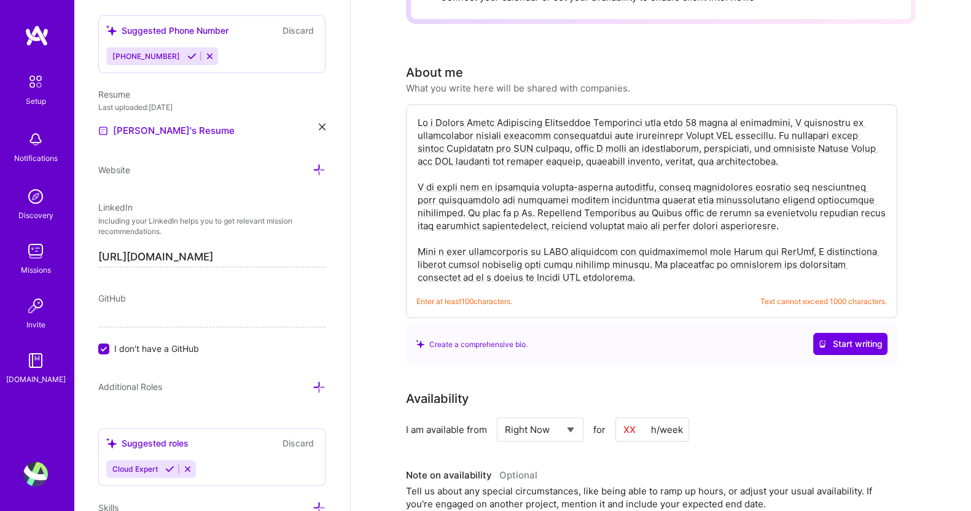
scroll to position [267, 0]
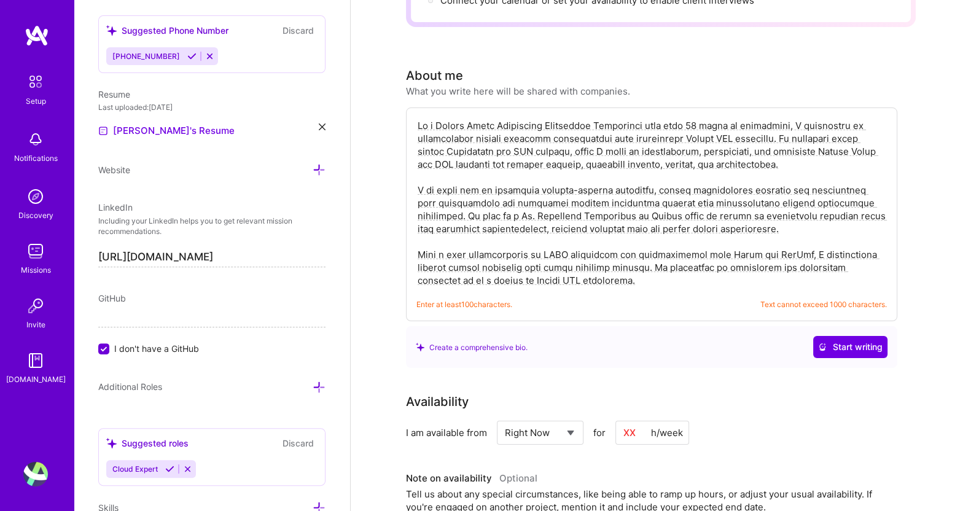
click at [533, 190] on textarea at bounding box center [652, 203] width 471 height 170
drag, startPoint x: 417, startPoint y: 175, endPoint x: 684, endPoint y: 265, distance: 282.1
click at [684, 265] on textarea at bounding box center [652, 203] width 471 height 170
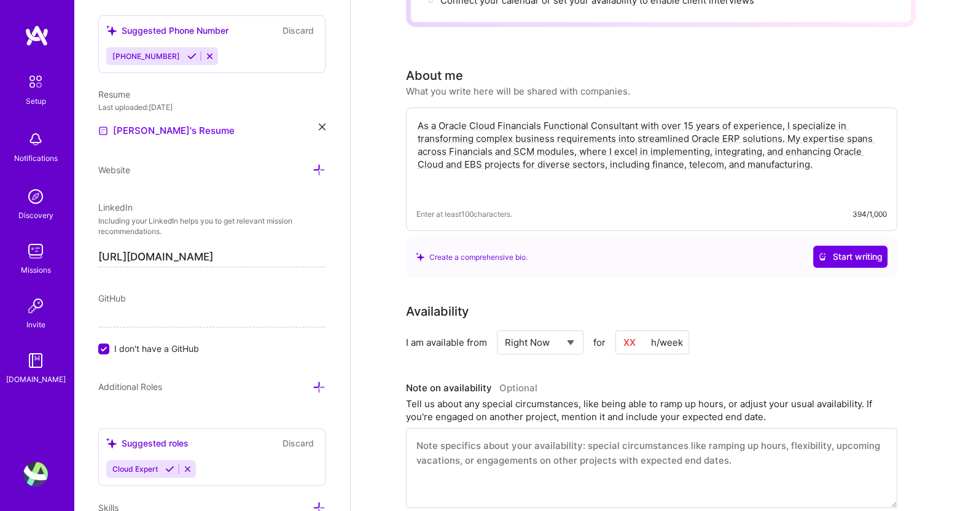
paste textarea "I am known for my strategic problem-solving abilities, having successfully desi…"
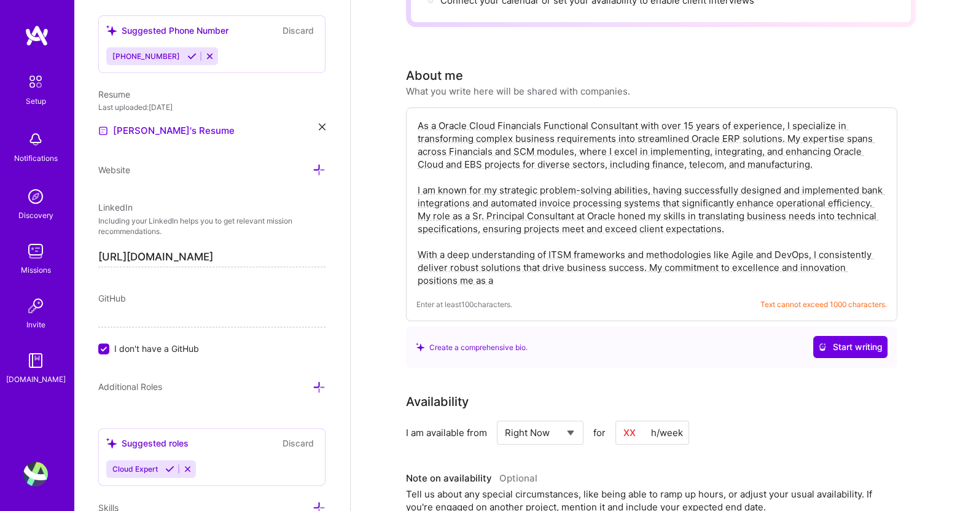
drag, startPoint x: 420, startPoint y: 240, endPoint x: 599, endPoint y: 281, distance: 184.2
click at [599, 281] on div "As a Oracle Cloud Financials Functional Consultant with over 15 years of experi…" at bounding box center [651, 215] width 491 height 214
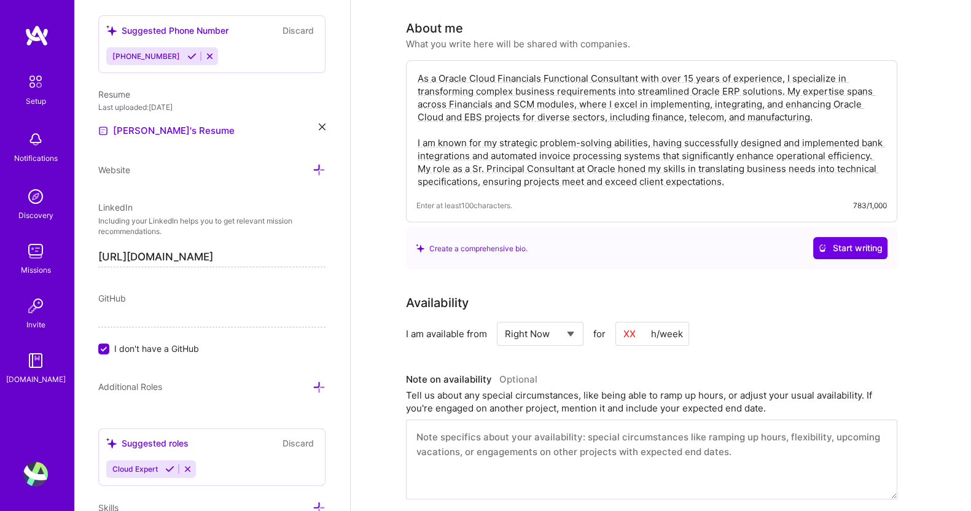
scroll to position [0, 0]
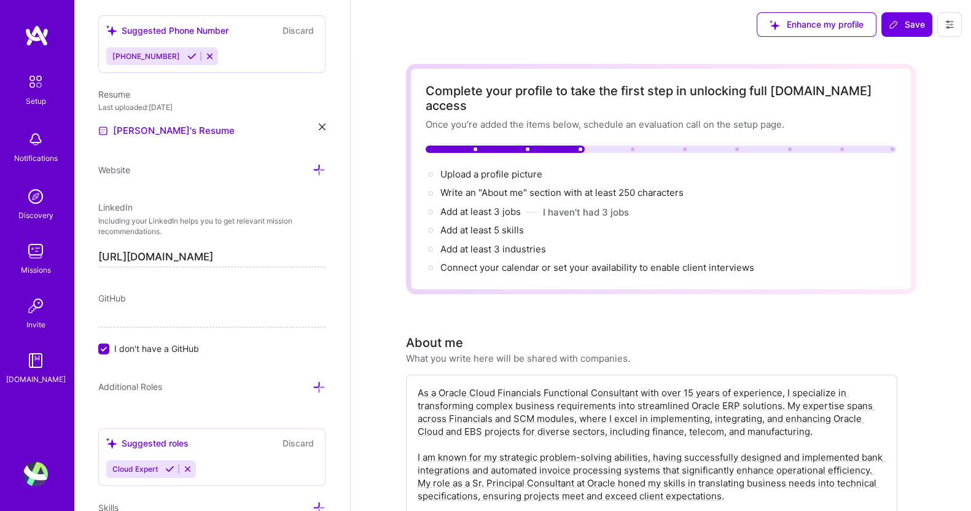
type textarea "As a Oracle Cloud Financials Functional Consultant with over 15 years of experi…"
click at [906, 26] on span "Save" at bounding box center [907, 24] width 36 height 12
